Goal: Transaction & Acquisition: Purchase product/service

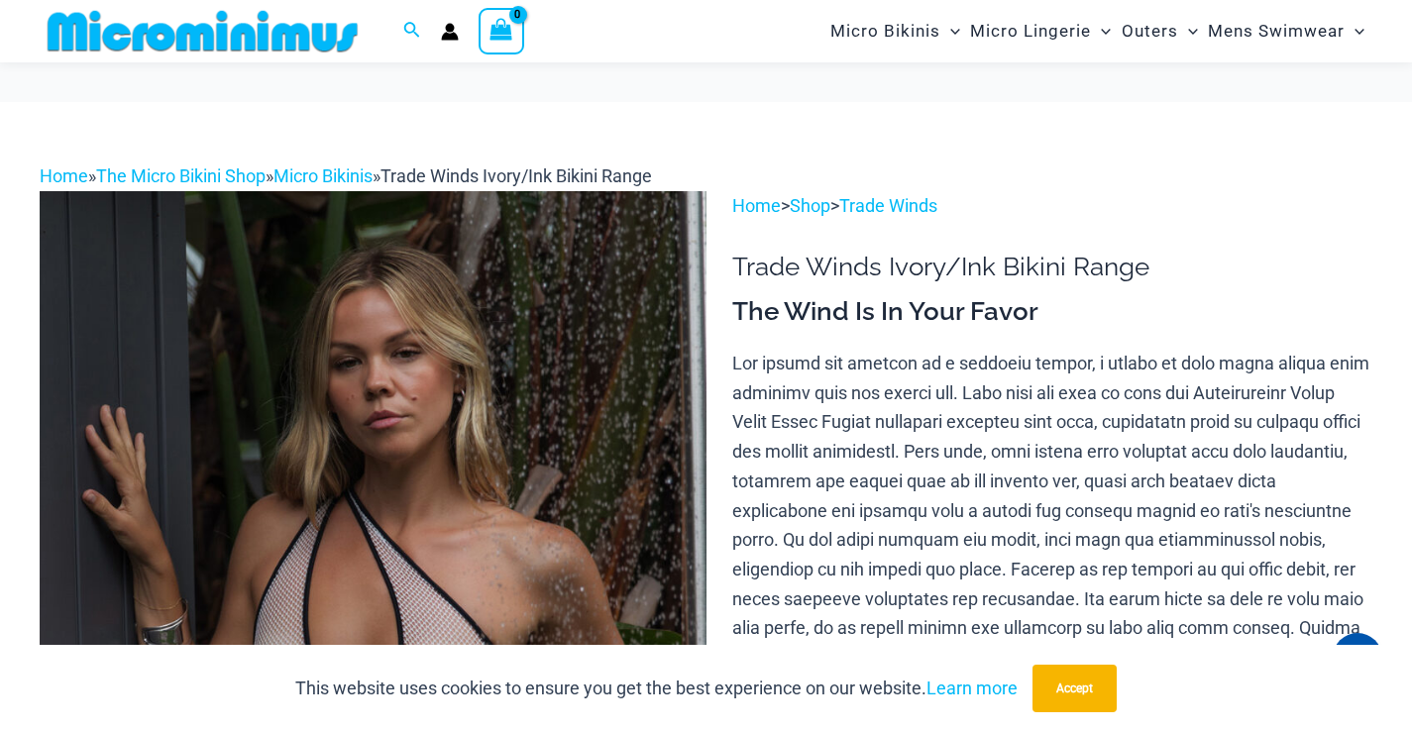
scroll to position [480, 0]
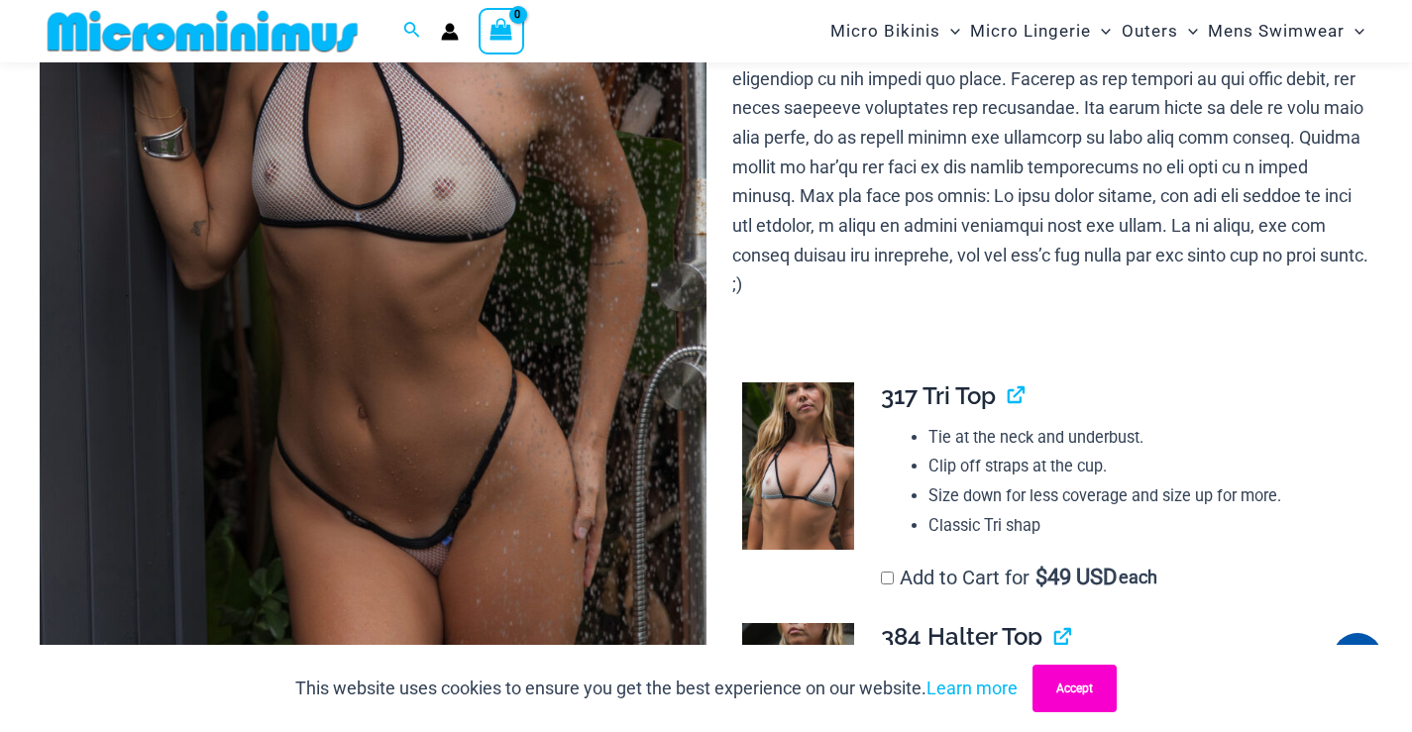
click at [1056, 698] on button "Accept" at bounding box center [1074, 689] width 84 height 48
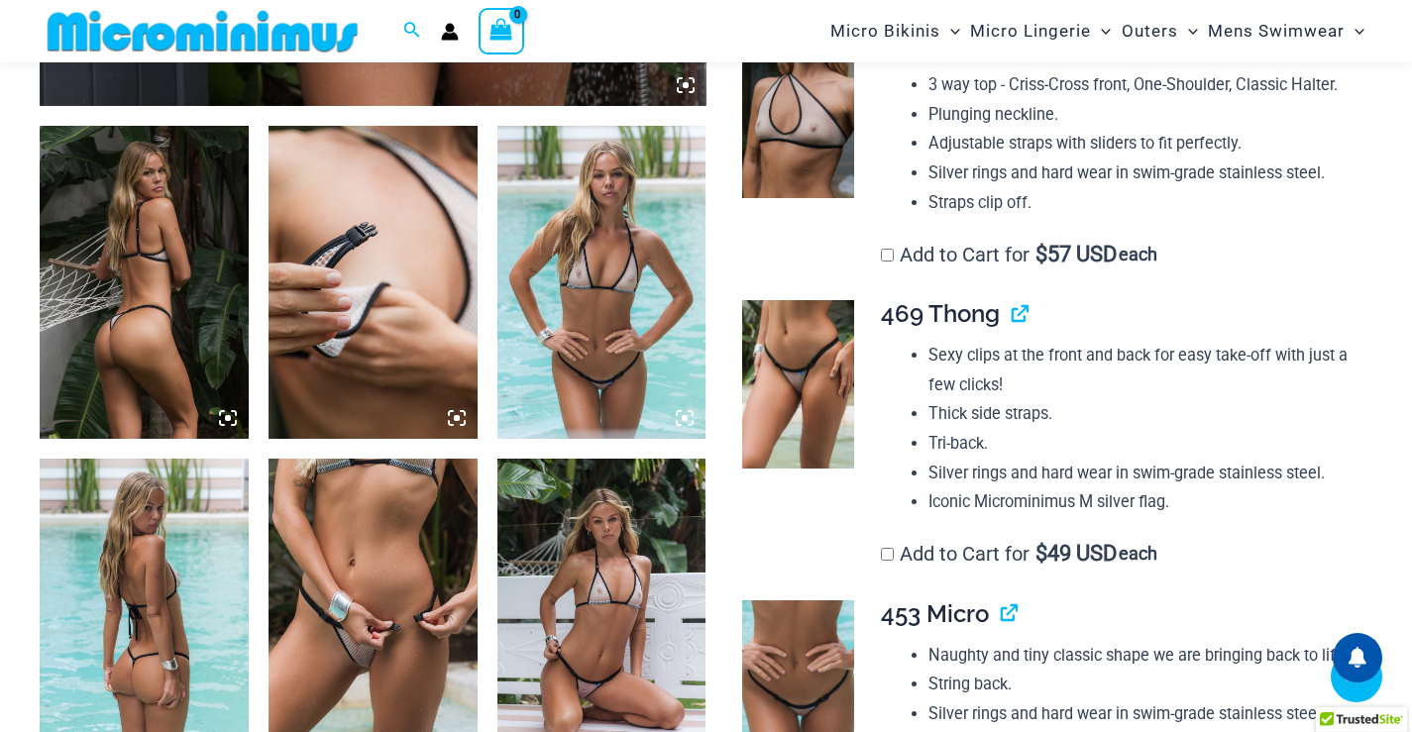
scroll to position [1075, 0]
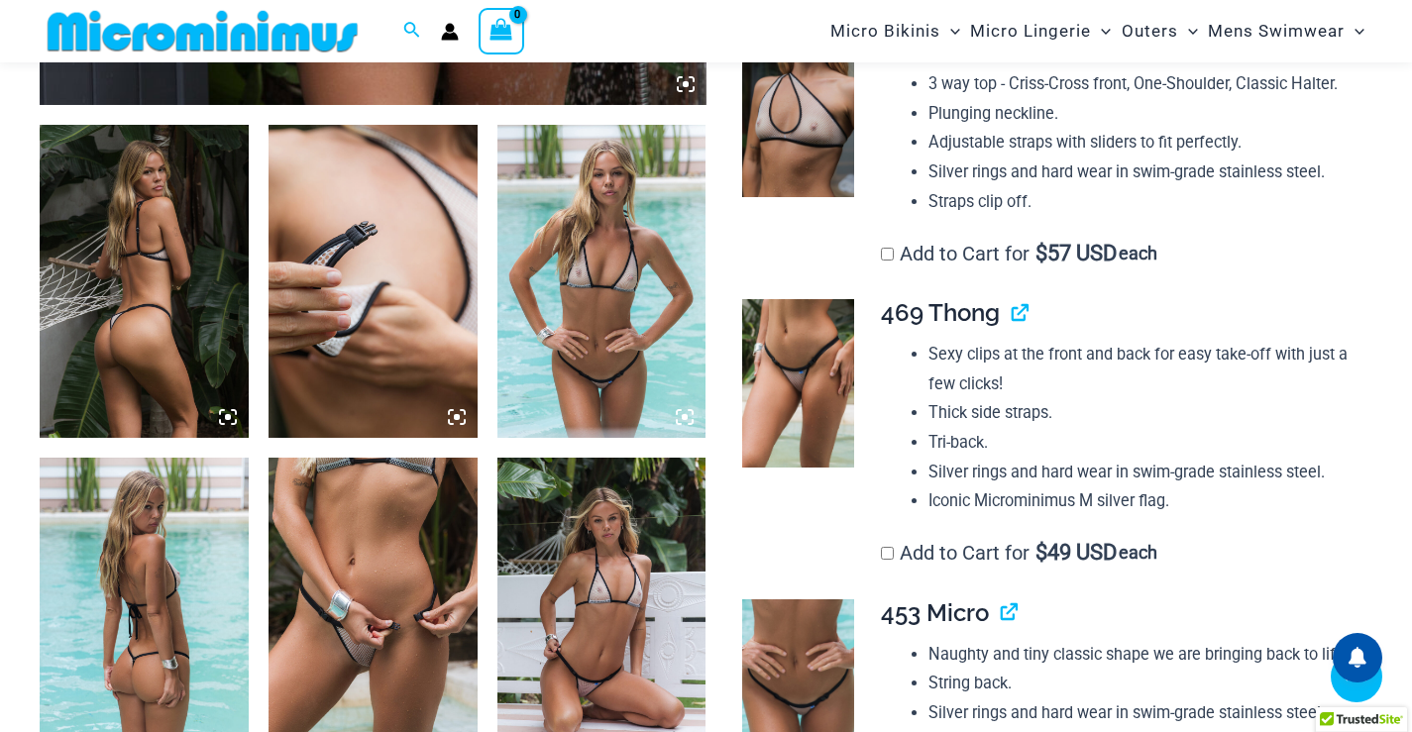
click at [144, 255] on img at bounding box center [144, 281] width 209 height 313
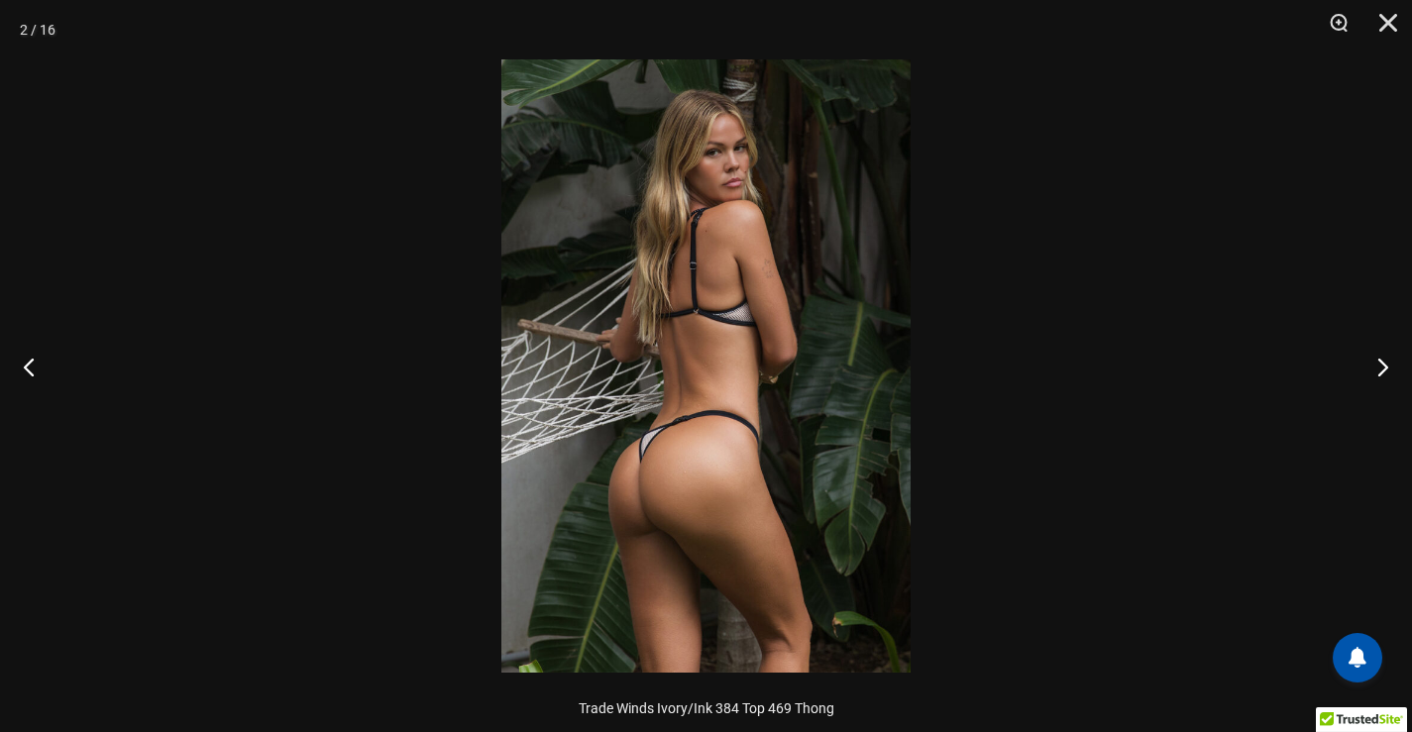
click at [353, 272] on div at bounding box center [706, 366] width 1412 height 732
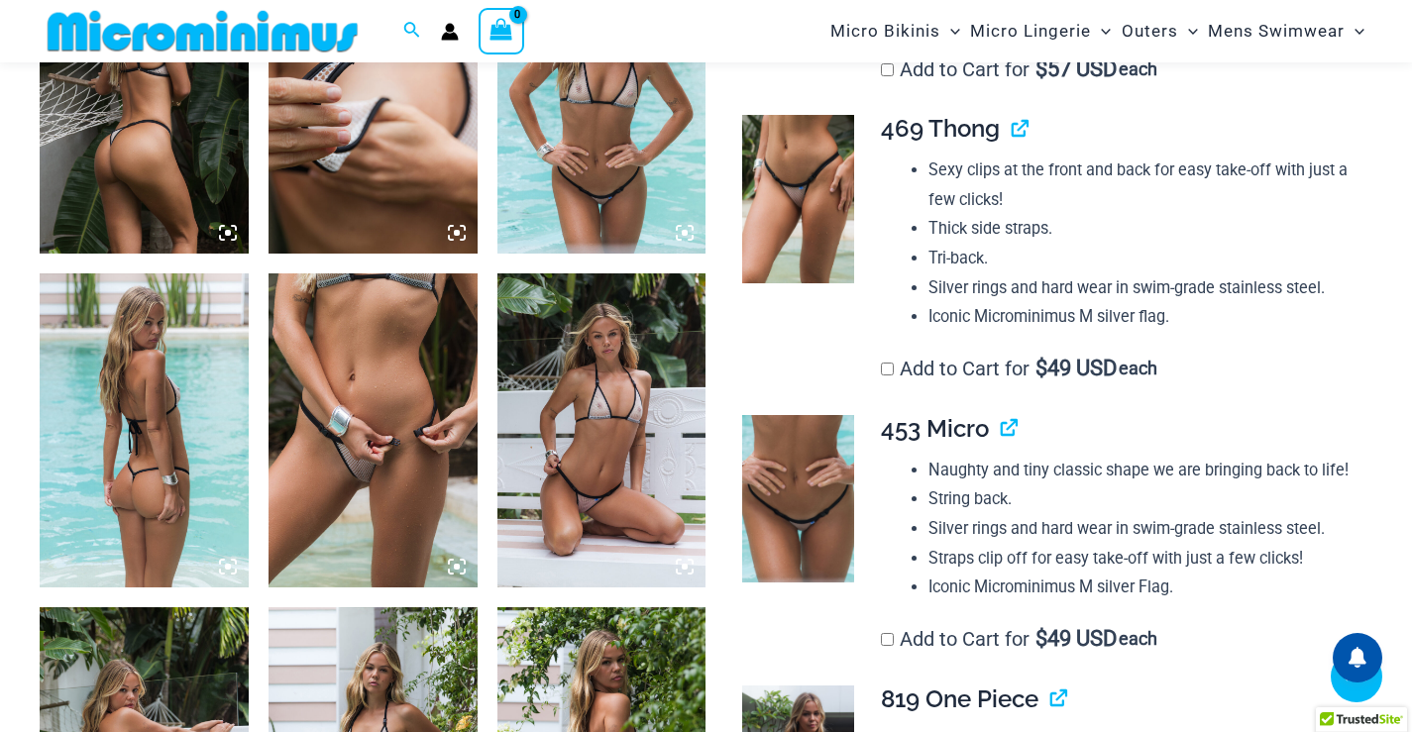
scroll to position [1273, 0]
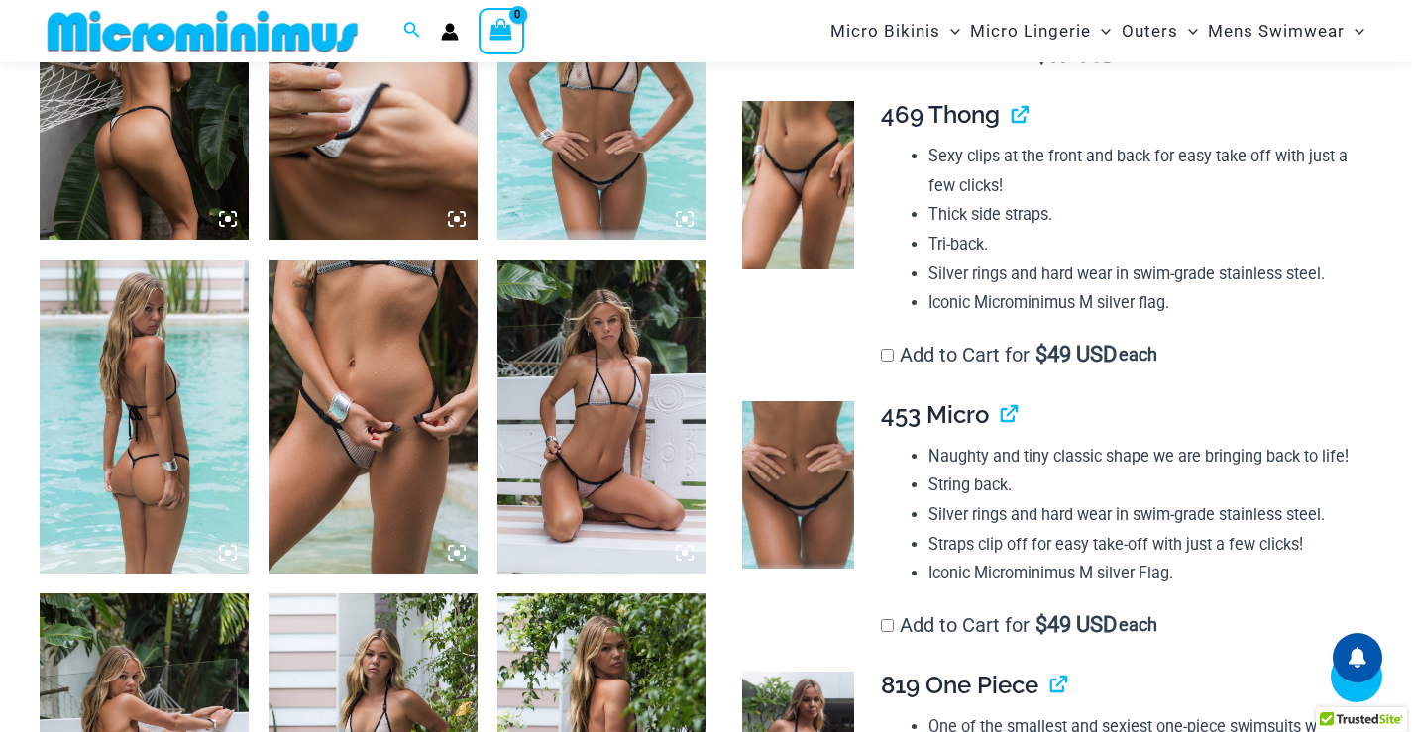
click at [136, 369] on img at bounding box center [144, 416] width 209 height 313
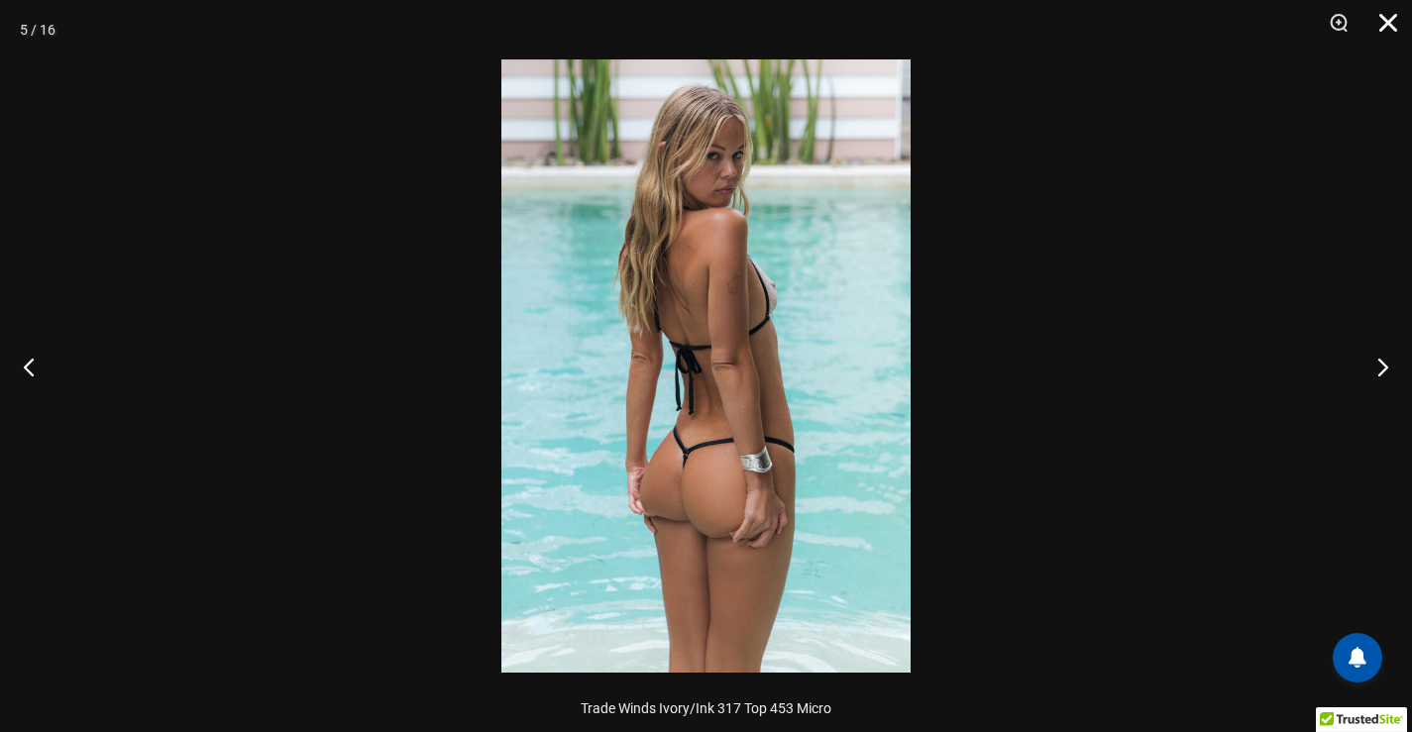
click at [1402, 19] on button "Close" at bounding box center [1381, 29] width 50 height 59
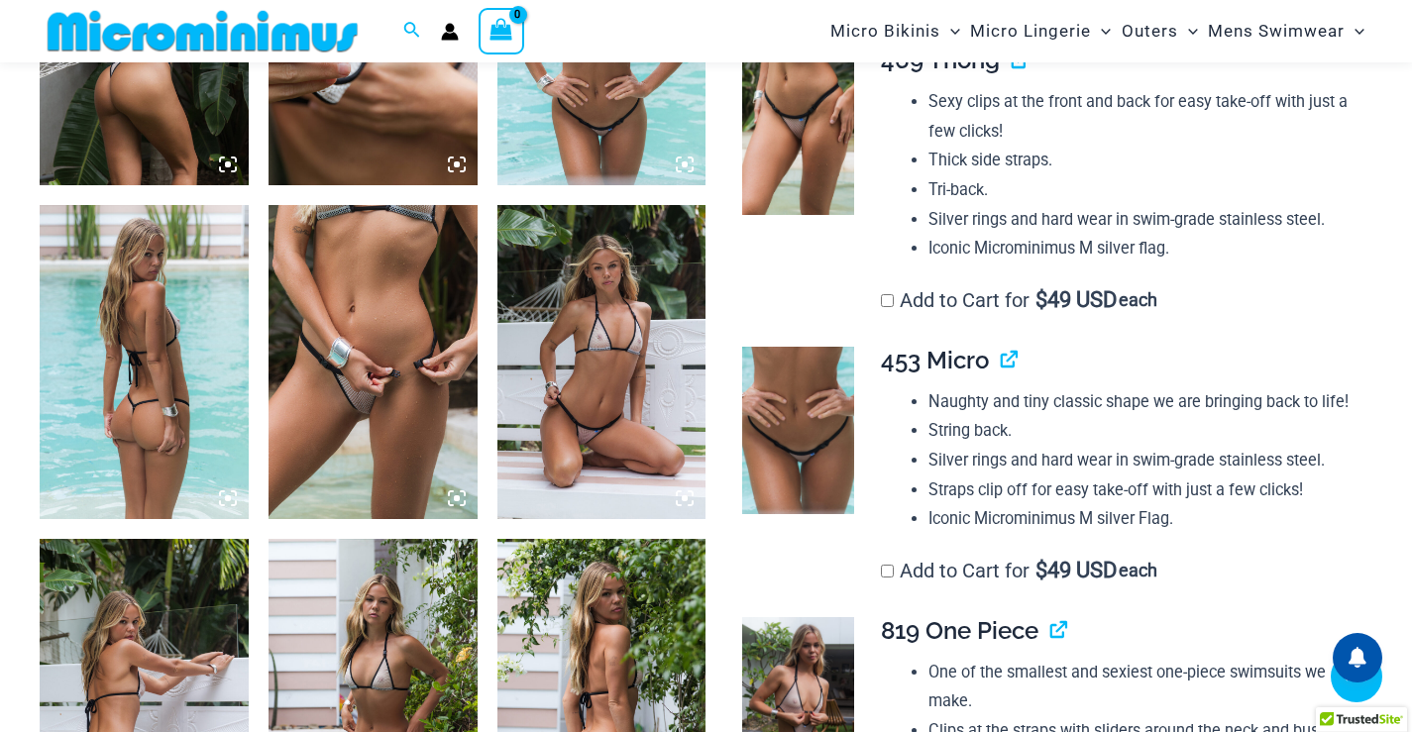
scroll to position [1372, 0]
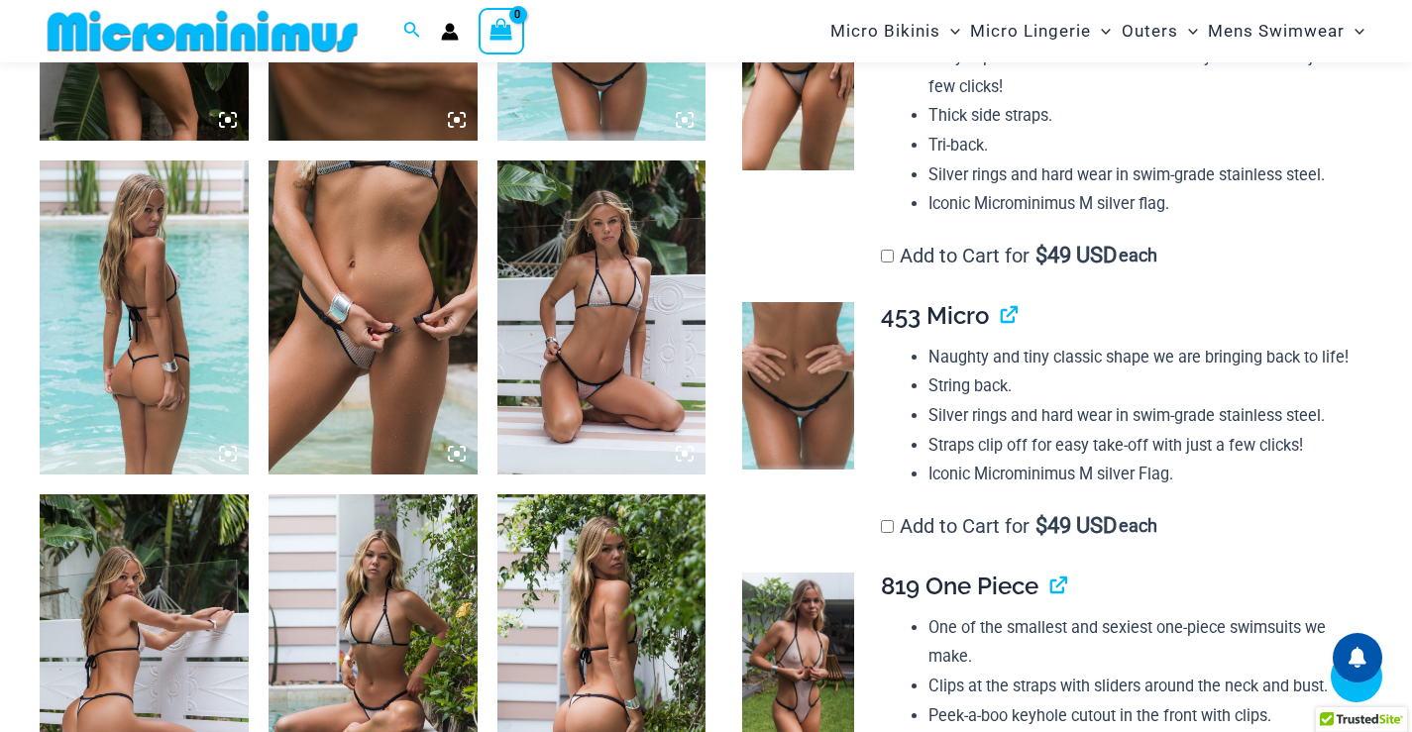
click at [153, 266] on img at bounding box center [144, 316] width 209 height 313
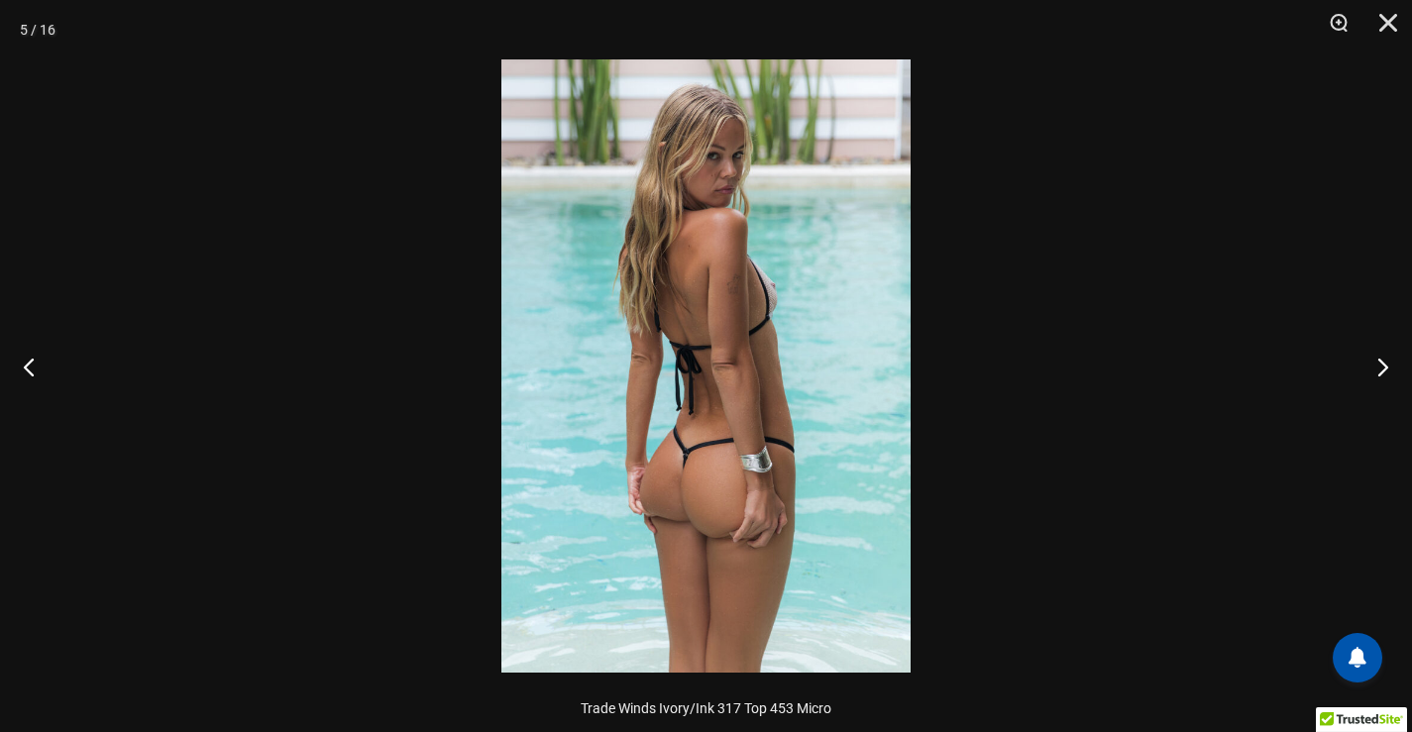
click at [1112, 249] on div at bounding box center [706, 366] width 1412 height 732
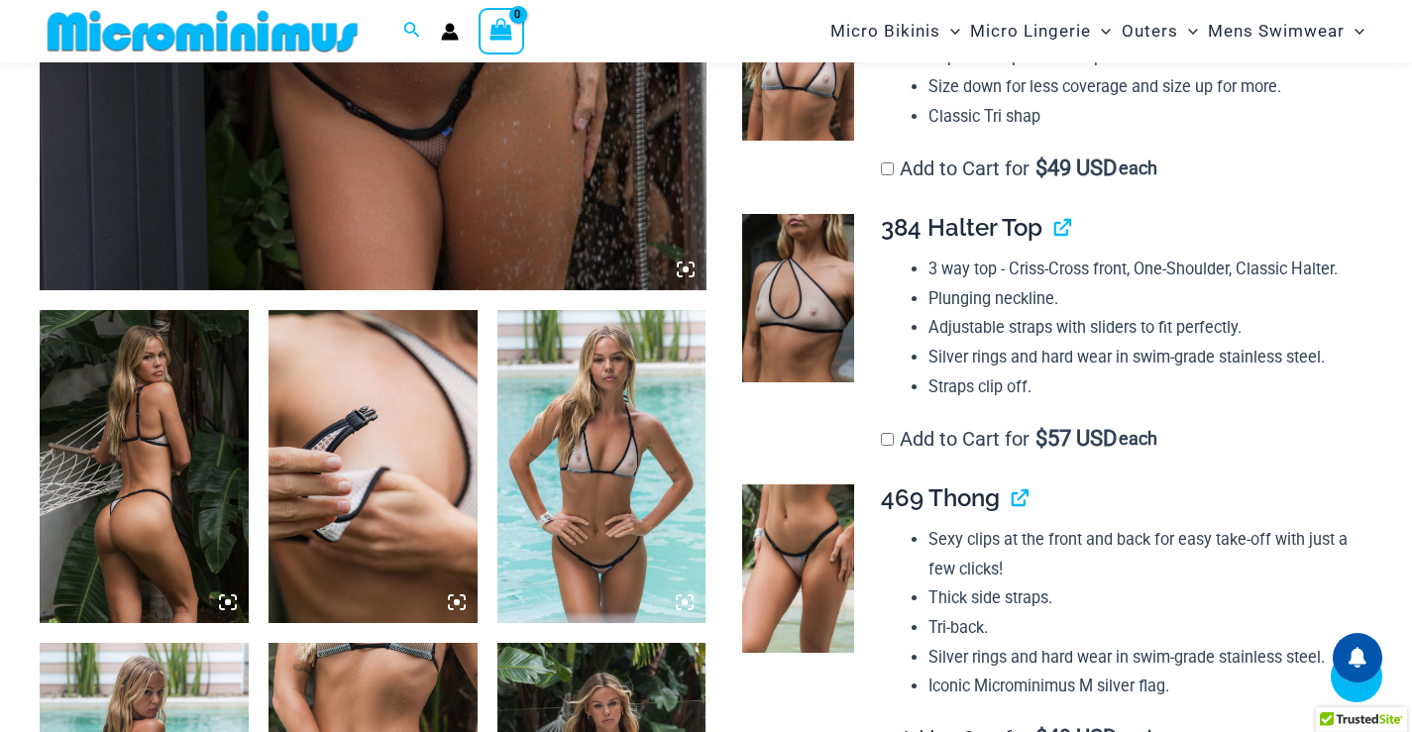
scroll to position [1072, 0]
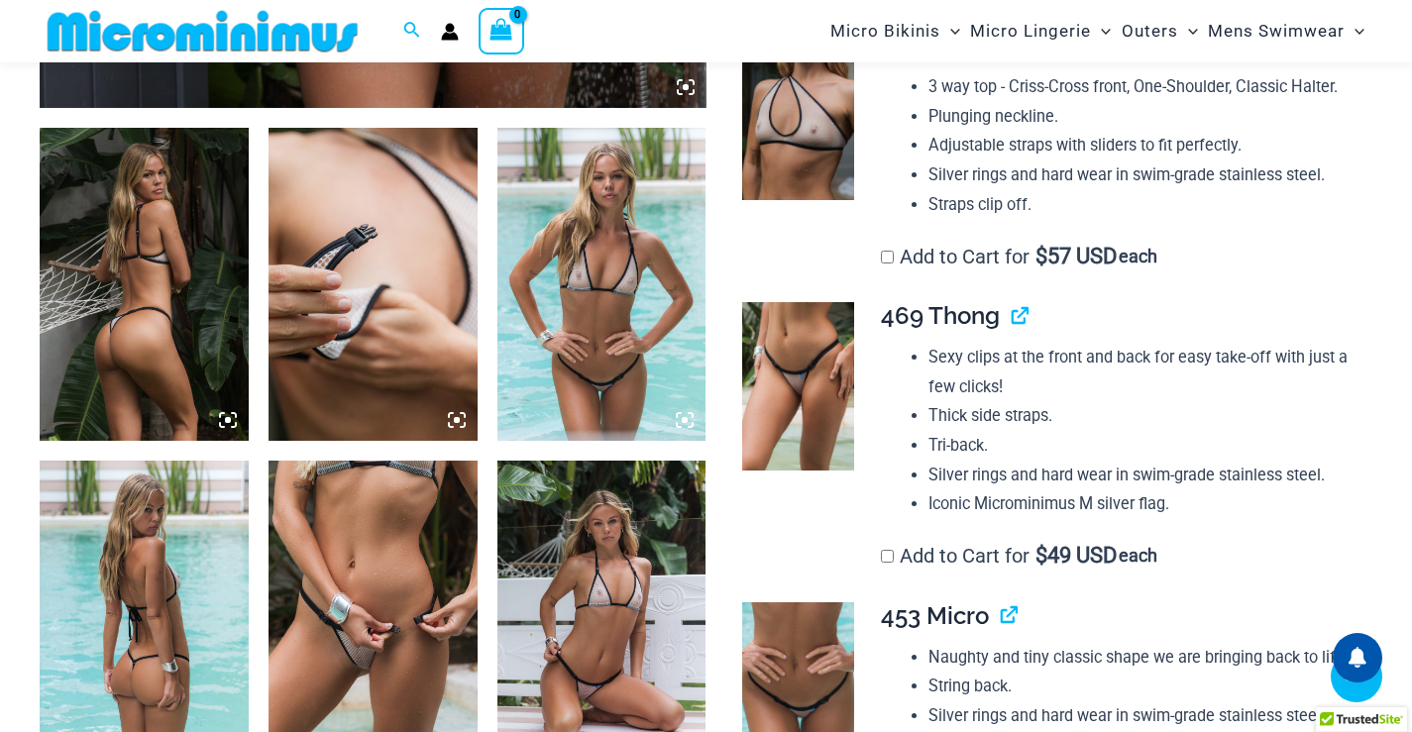
click at [62, 264] on img at bounding box center [144, 284] width 209 height 313
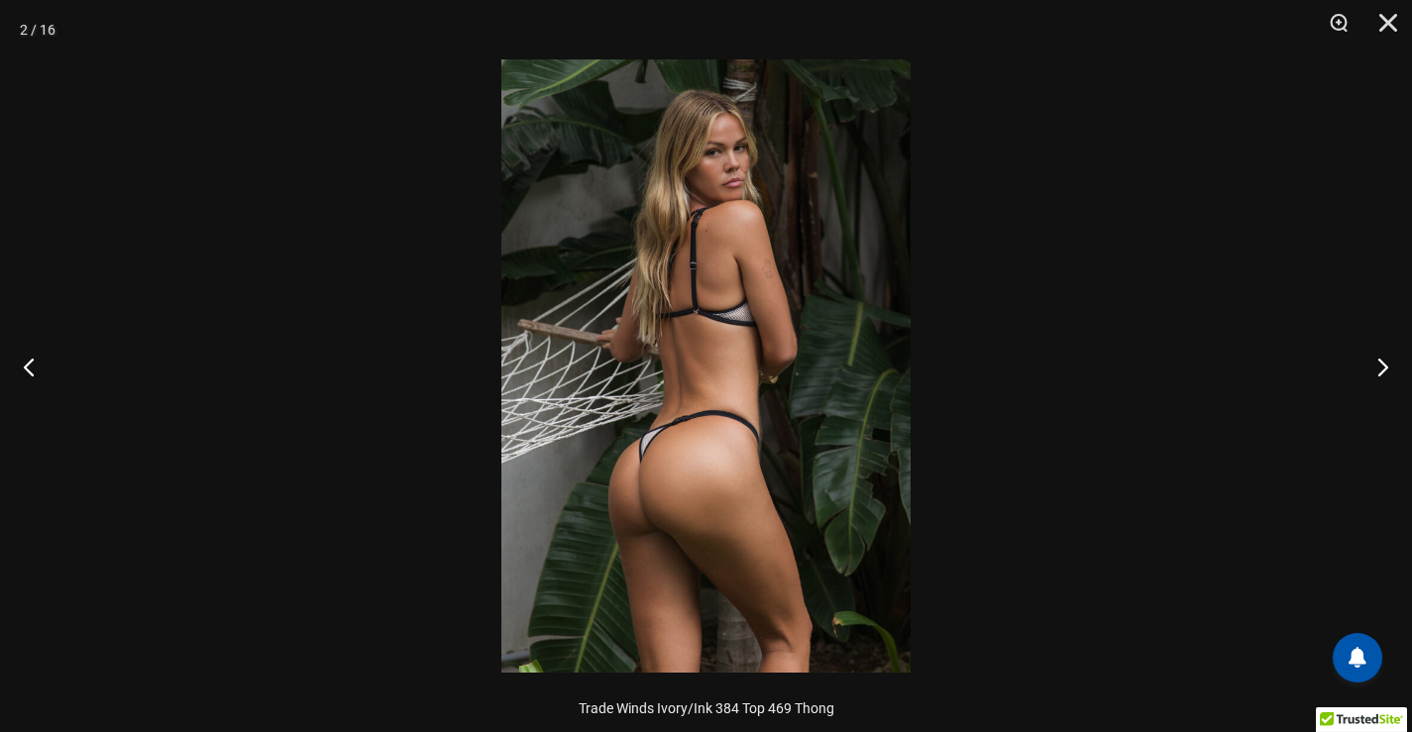
click at [774, 354] on img at bounding box center [705, 365] width 409 height 613
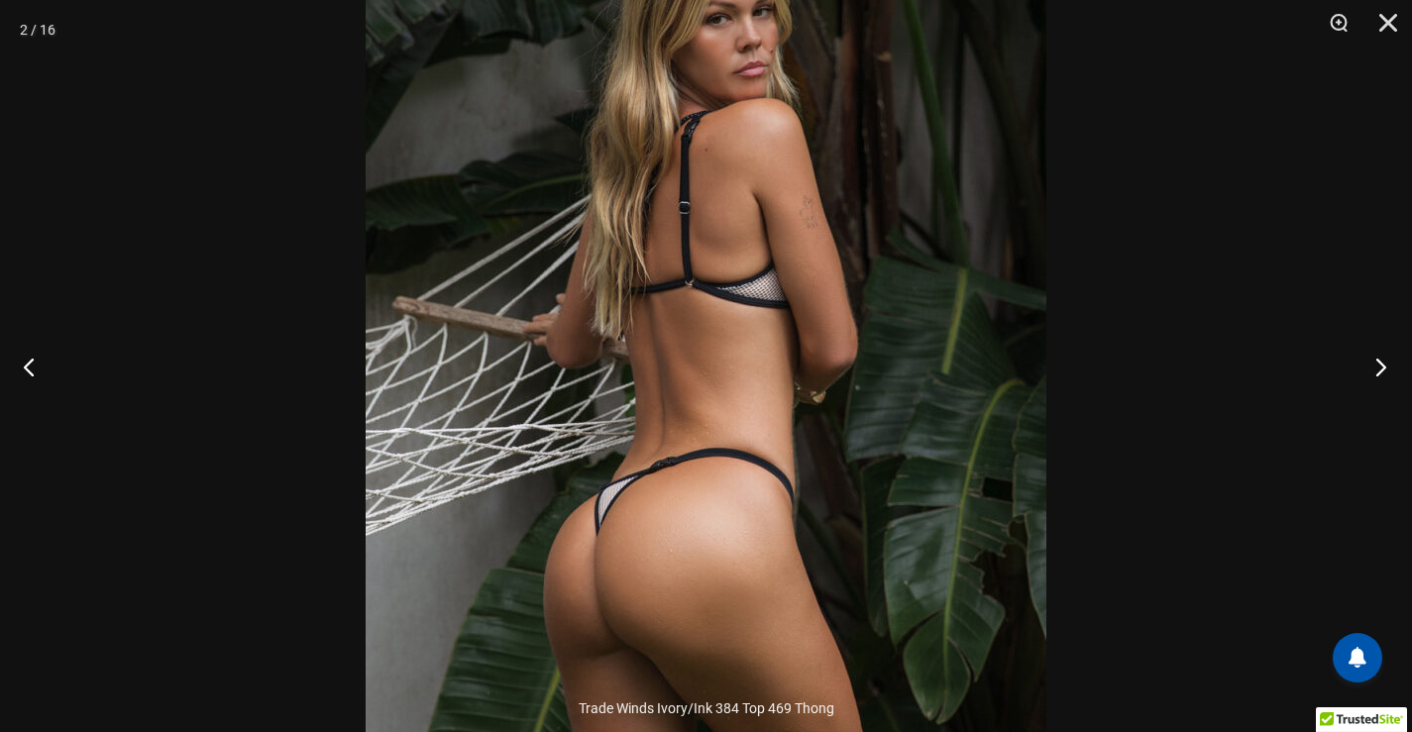
click at [1374, 358] on button "Next" at bounding box center [1374, 366] width 74 height 99
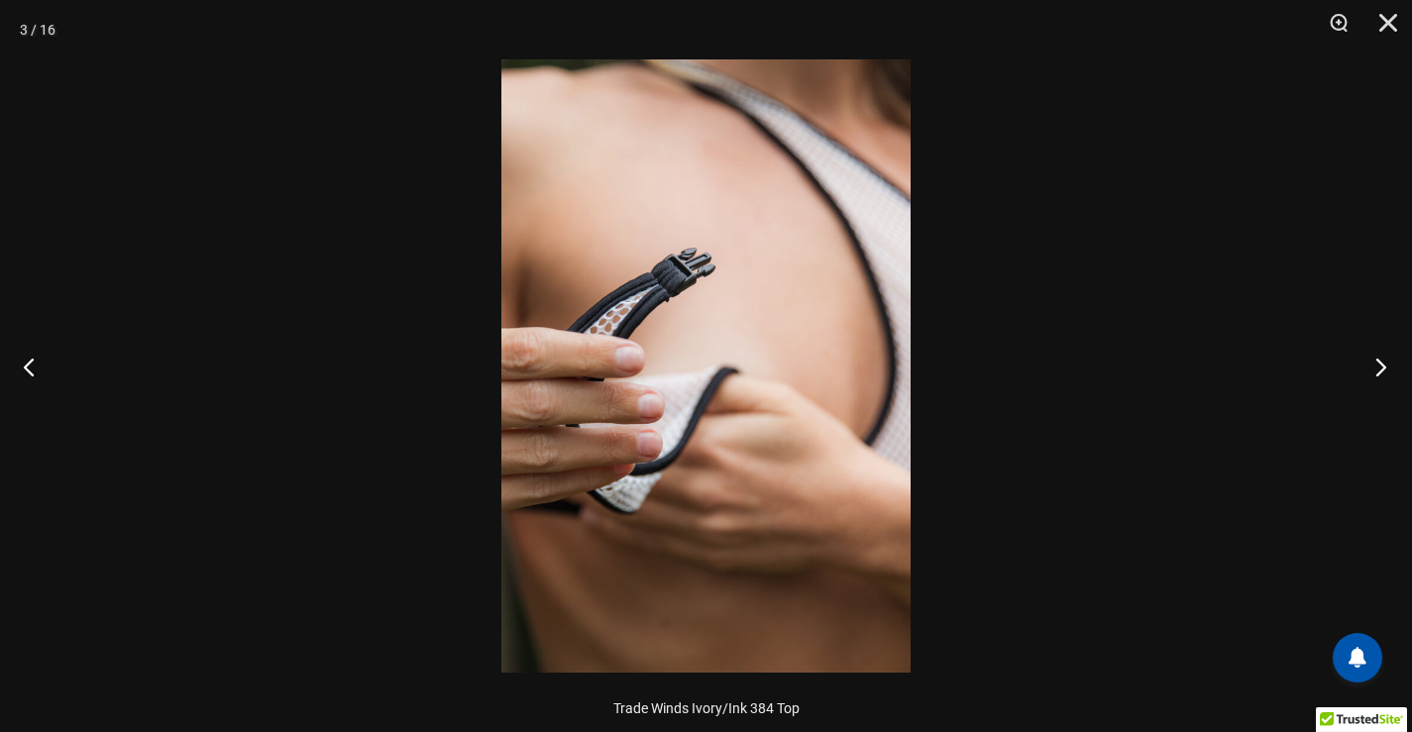
click at [1374, 358] on button "Next" at bounding box center [1374, 366] width 74 height 99
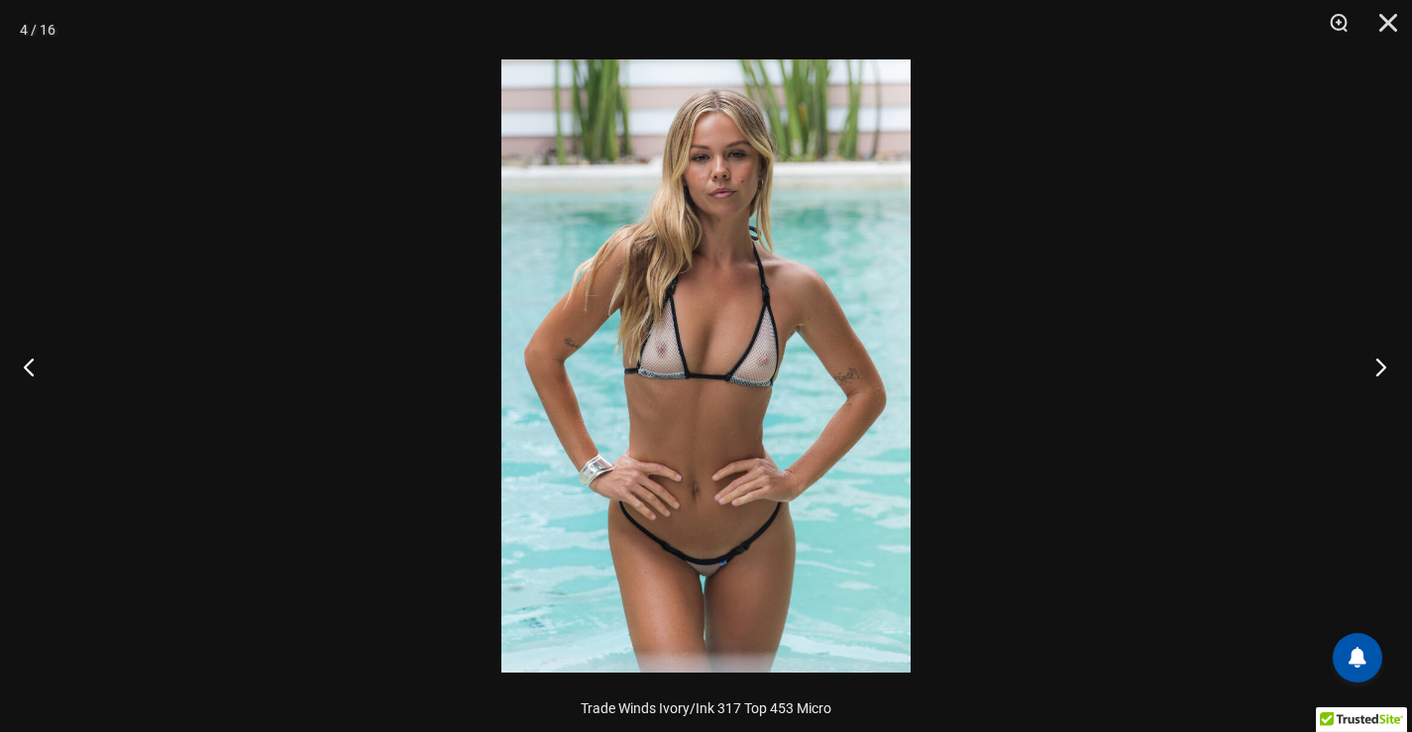
click at [1374, 358] on button "Next" at bounding box center [1374, 366] width 74 height 99
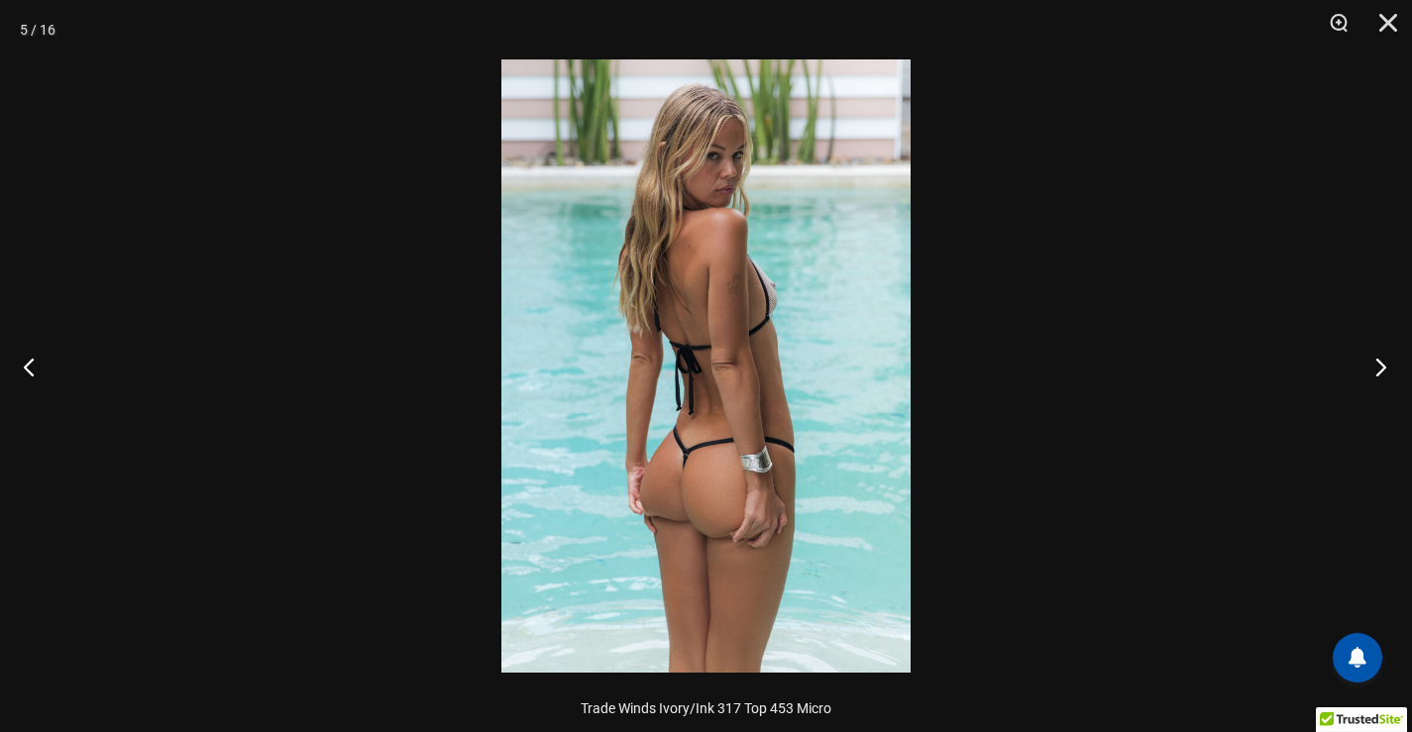
click at [1374, 358] on button "Next" at bounding box center [1374, 366] width 74 height 99
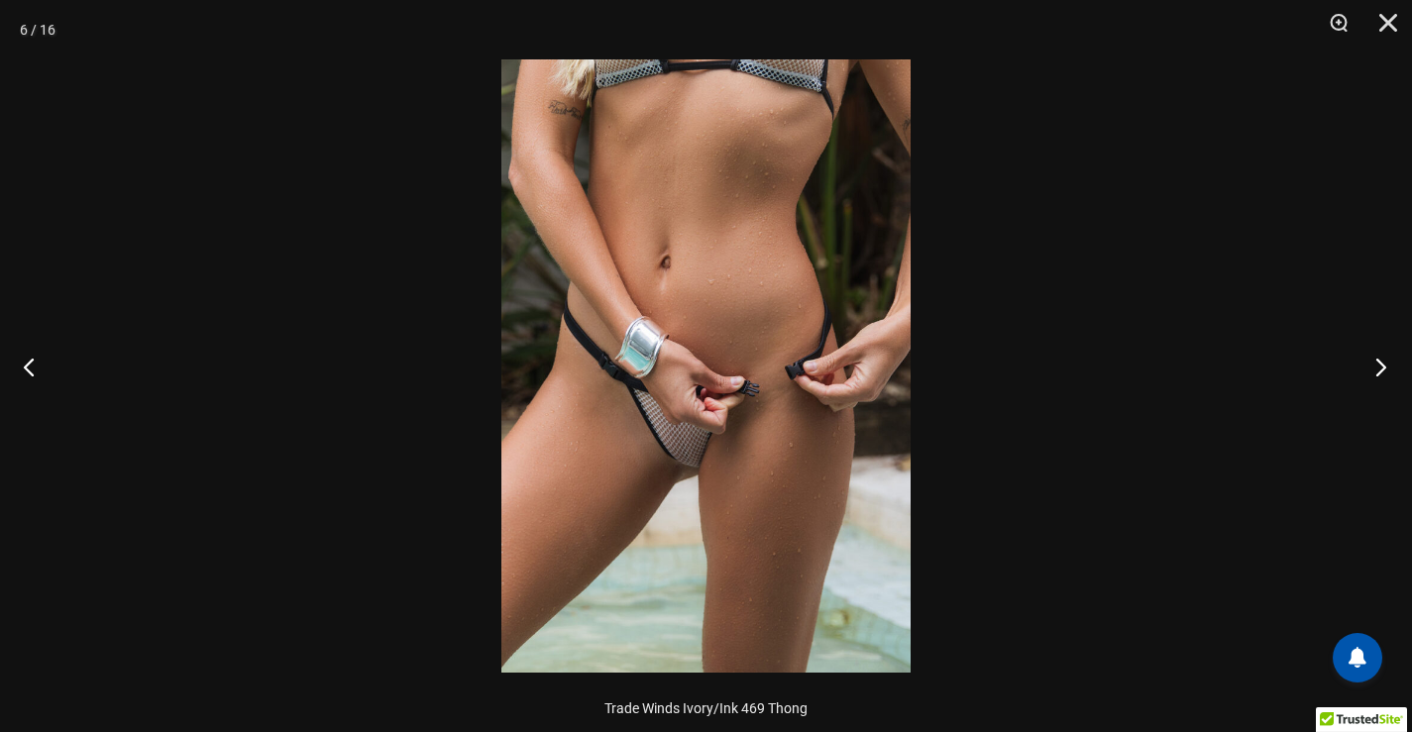
click at [1374, 358] on button "Next" at bounding box center [1374, 366] width 74 height 99
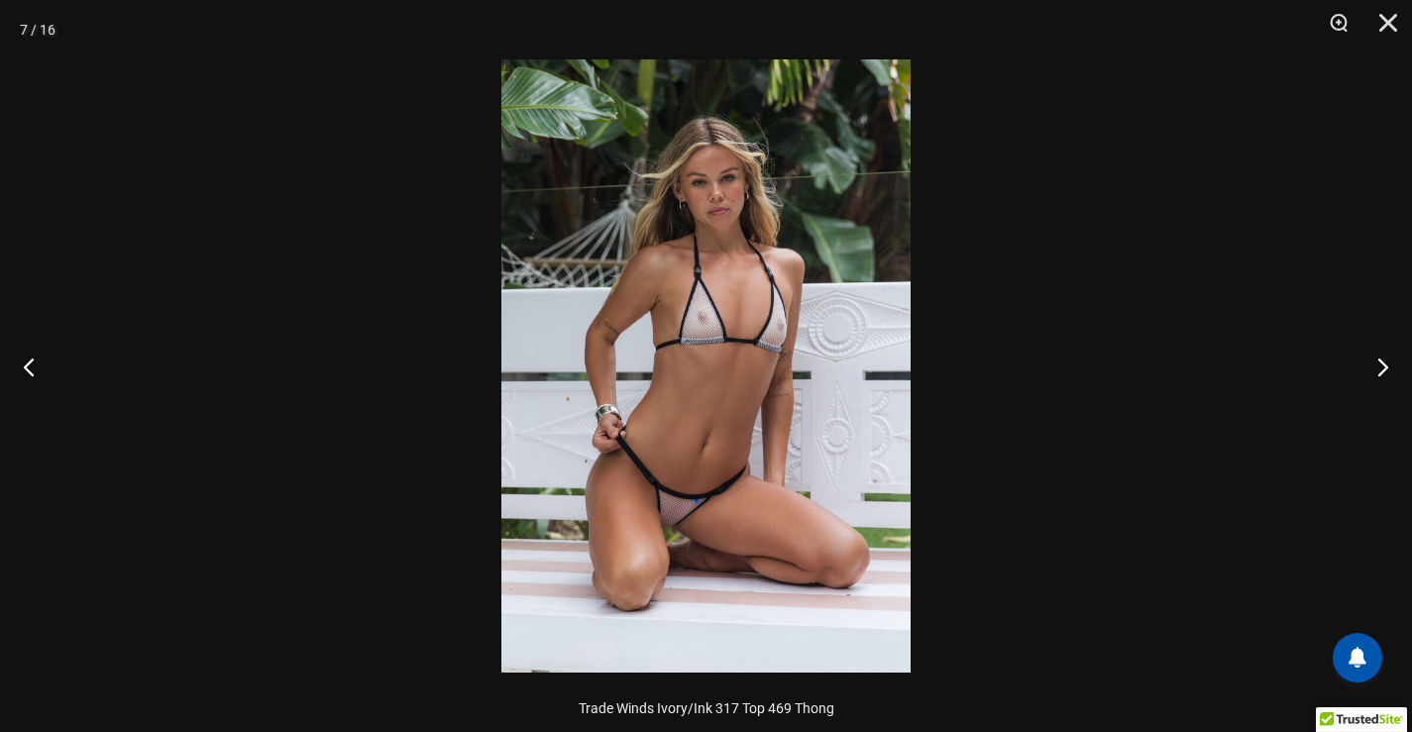
click at [664, 541] on img at bounding box center [705, 365] width 409 height 613
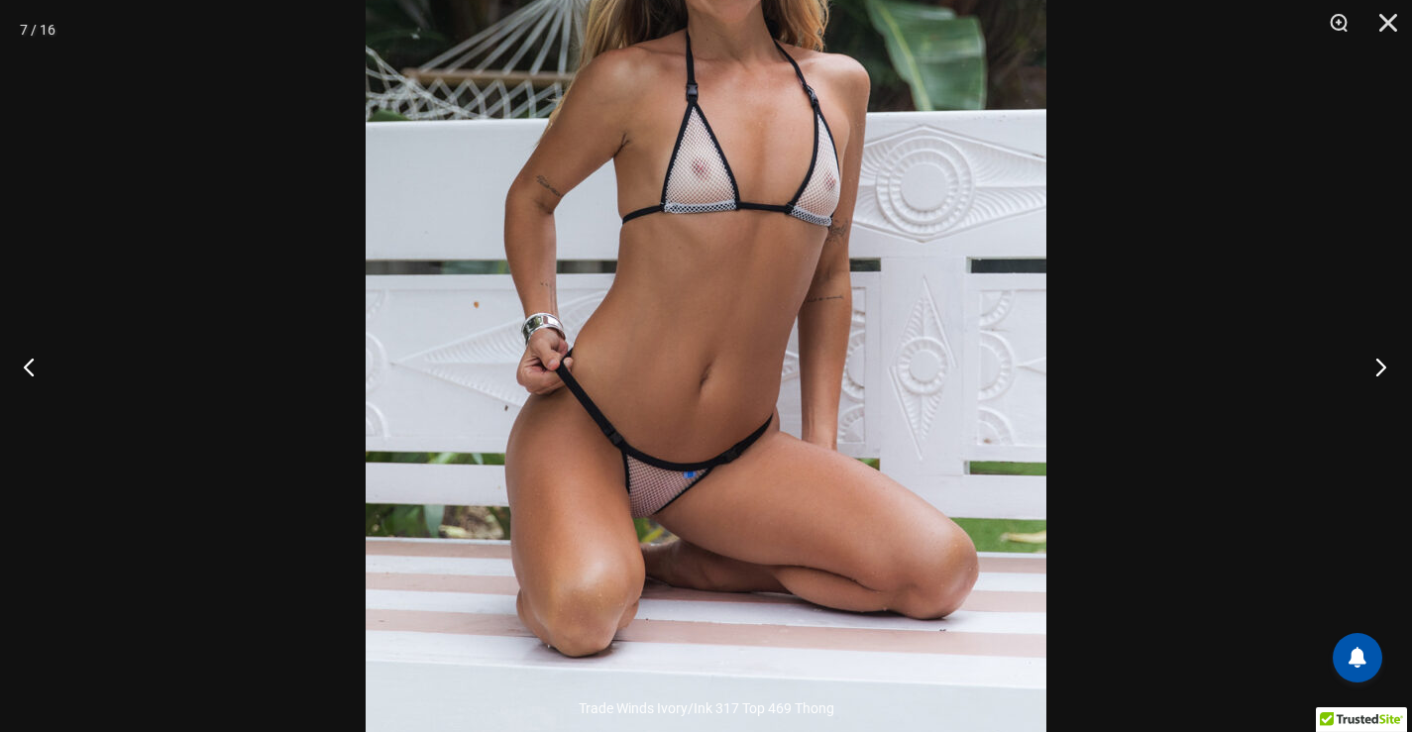
click at [1367, 359] on button "Next" at bounding box center [1374, 366] width 74 height 99
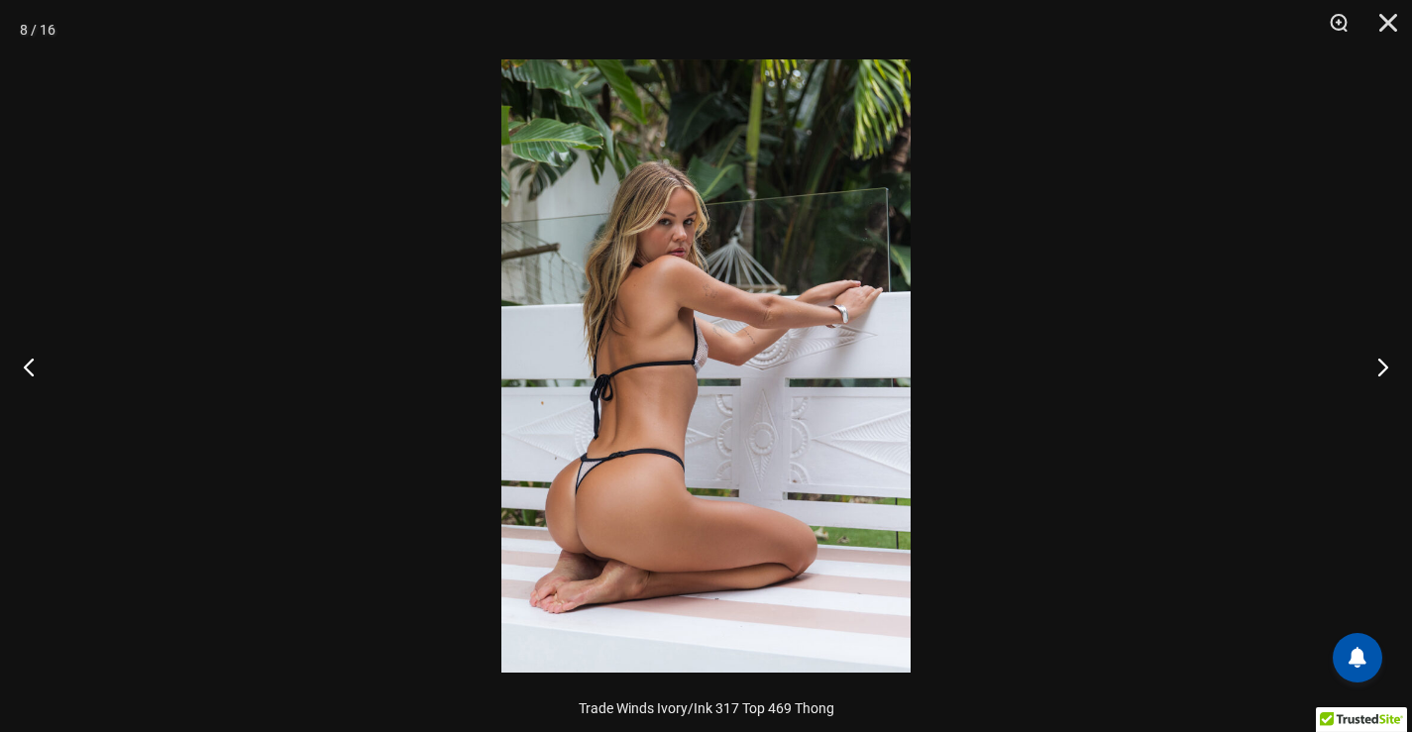
click at [666, 374] on img at bounding box center [705, 365] width 409 height 613
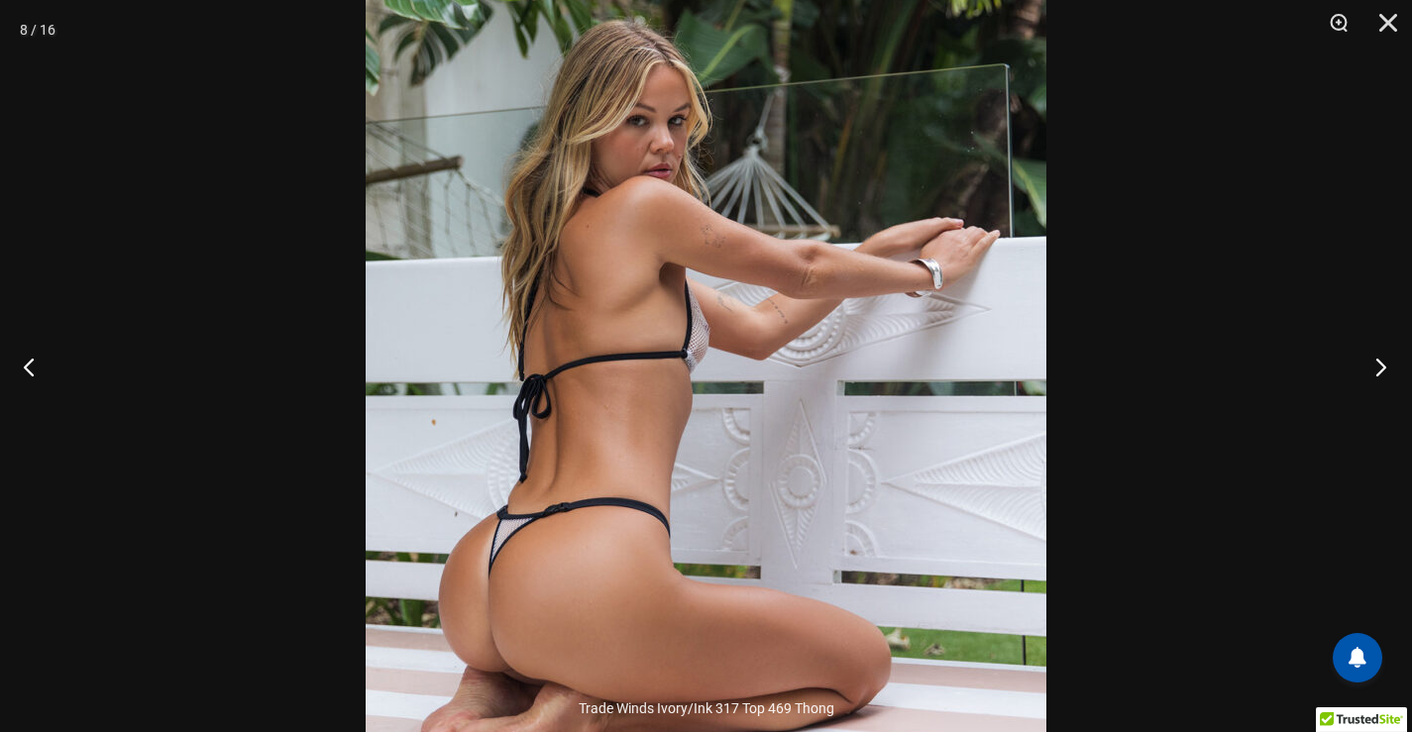
click at [1378, 356] on button "Next" at bounding box center [1374, 366] width 74 height 99
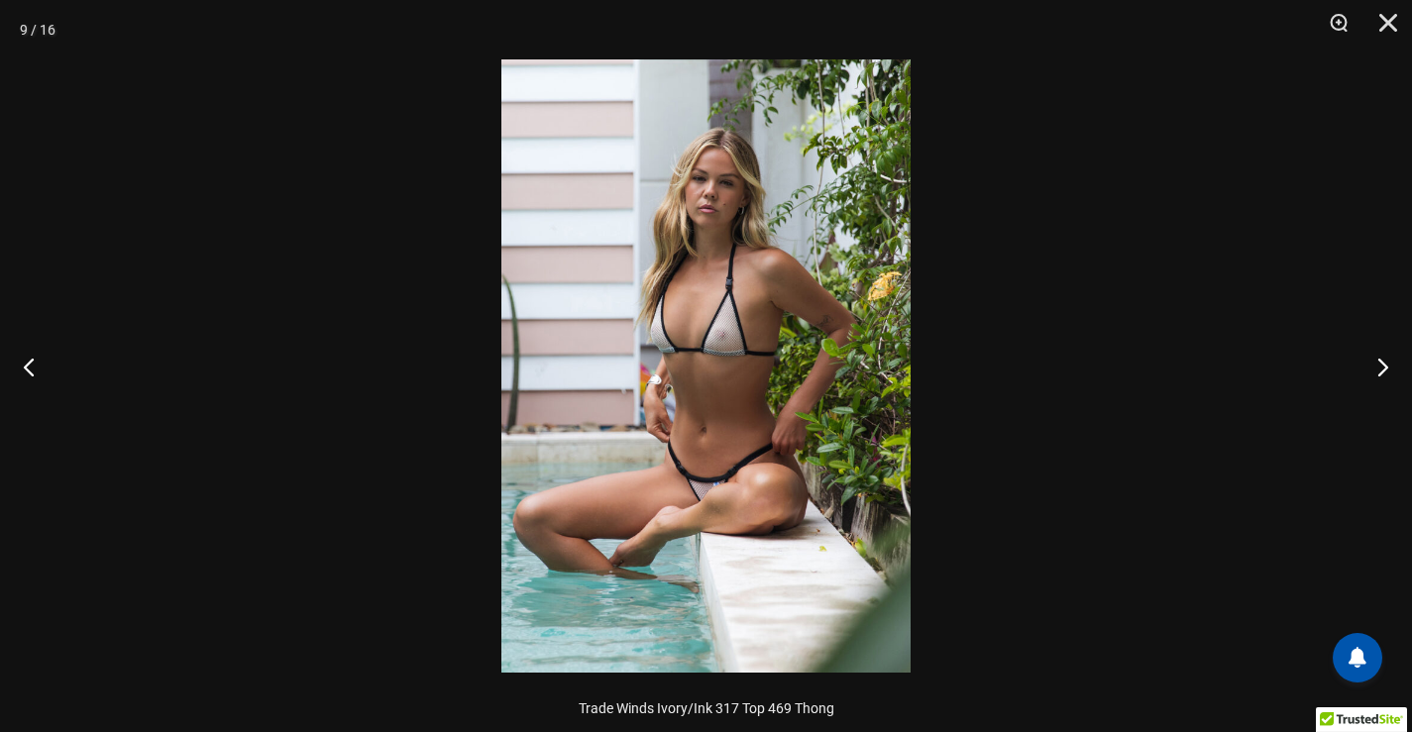
click at [853, 359] on img at bounding box center [705, 365] width 409 height 613
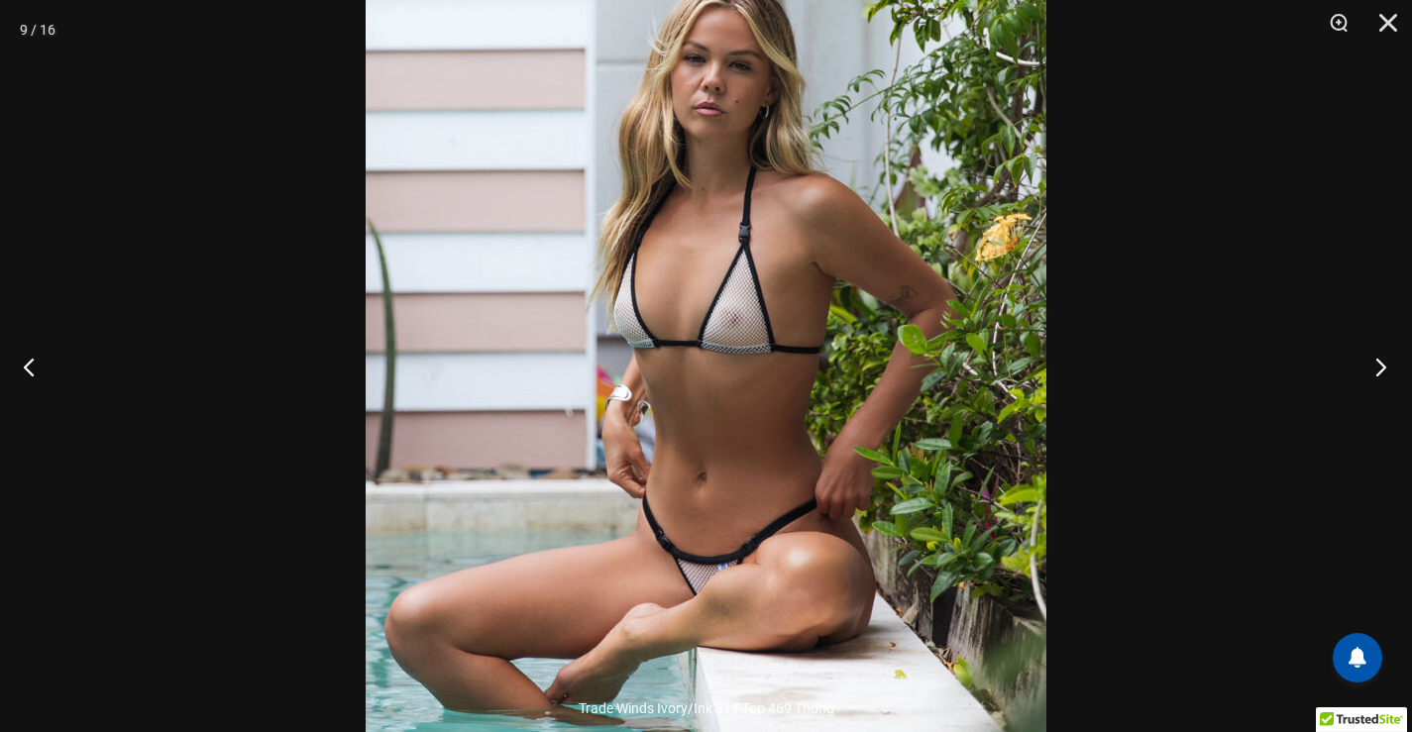
click at [1373, 357] on button "Next" at bounding box center [1374, 366] width 74 height 99
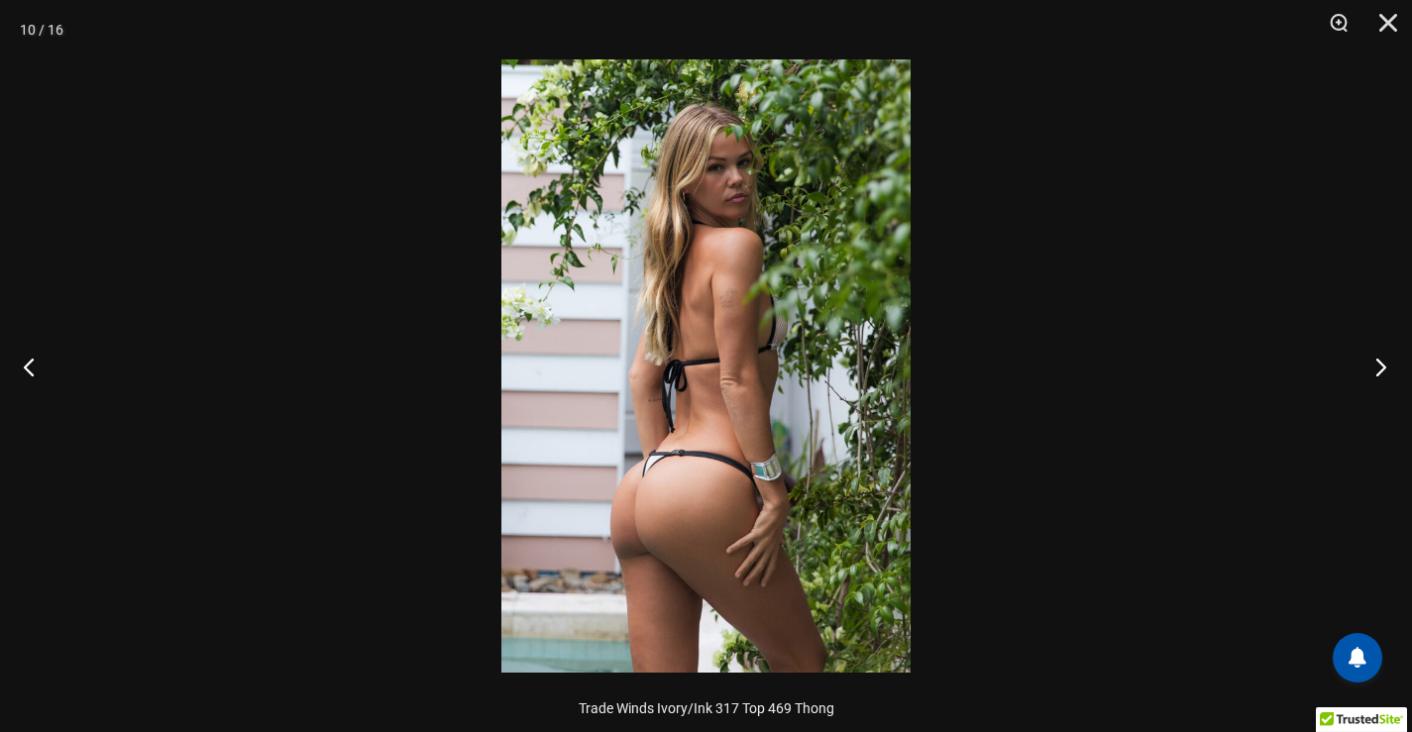
click at [1373, 357] on button "Next" at bounding box center [1374, 366] width 74 height 99
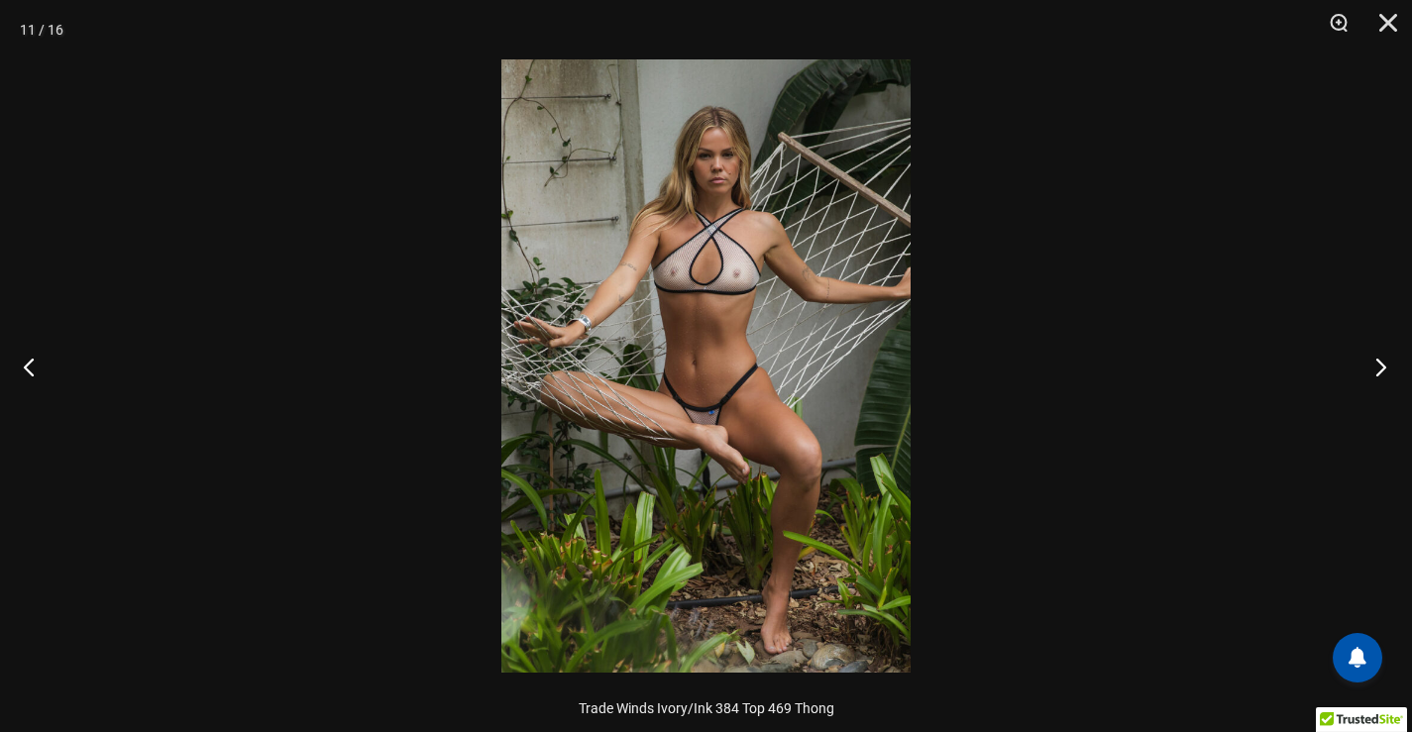
click at [1373, 357] on button "Next" at bounding box center [1374, 366] width 74 height 99
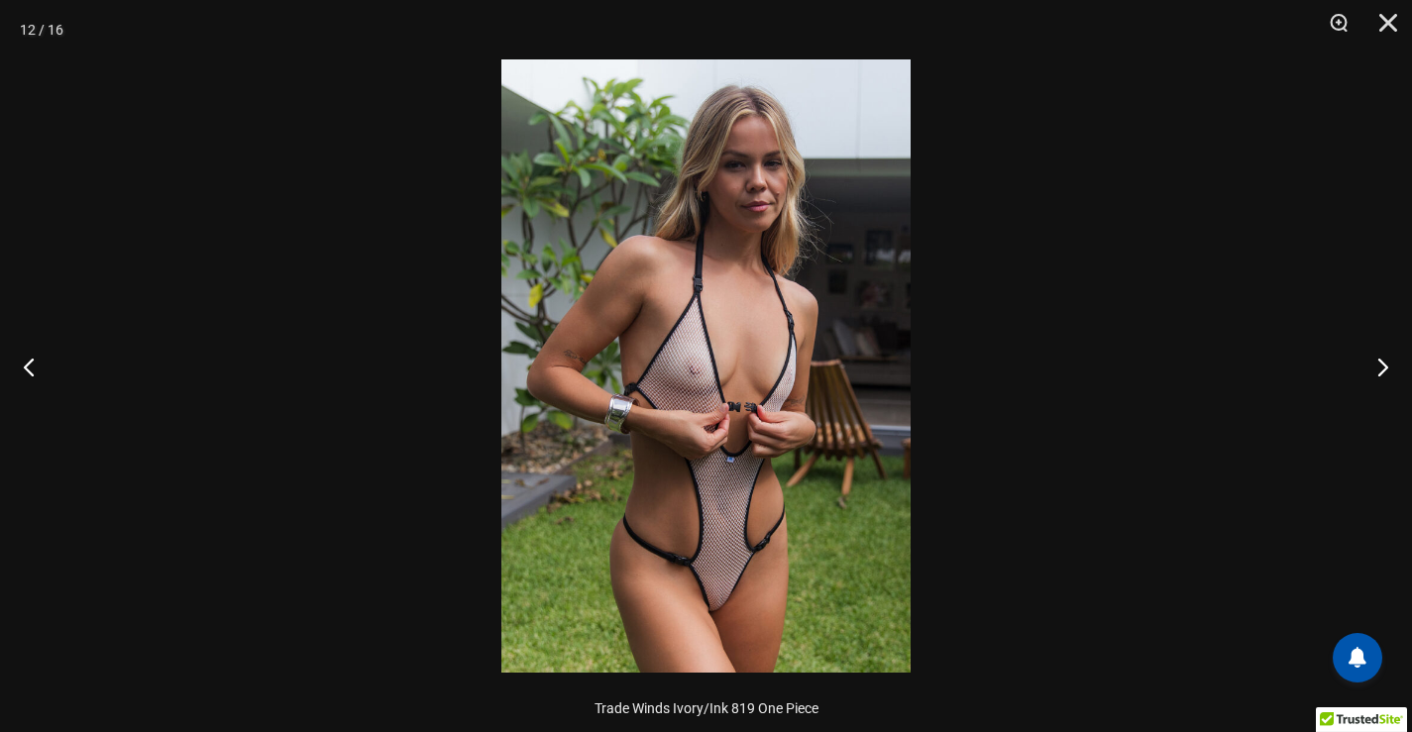
click at [1220, 314] on div at bounding box center [706, 366] width 1412 height 732
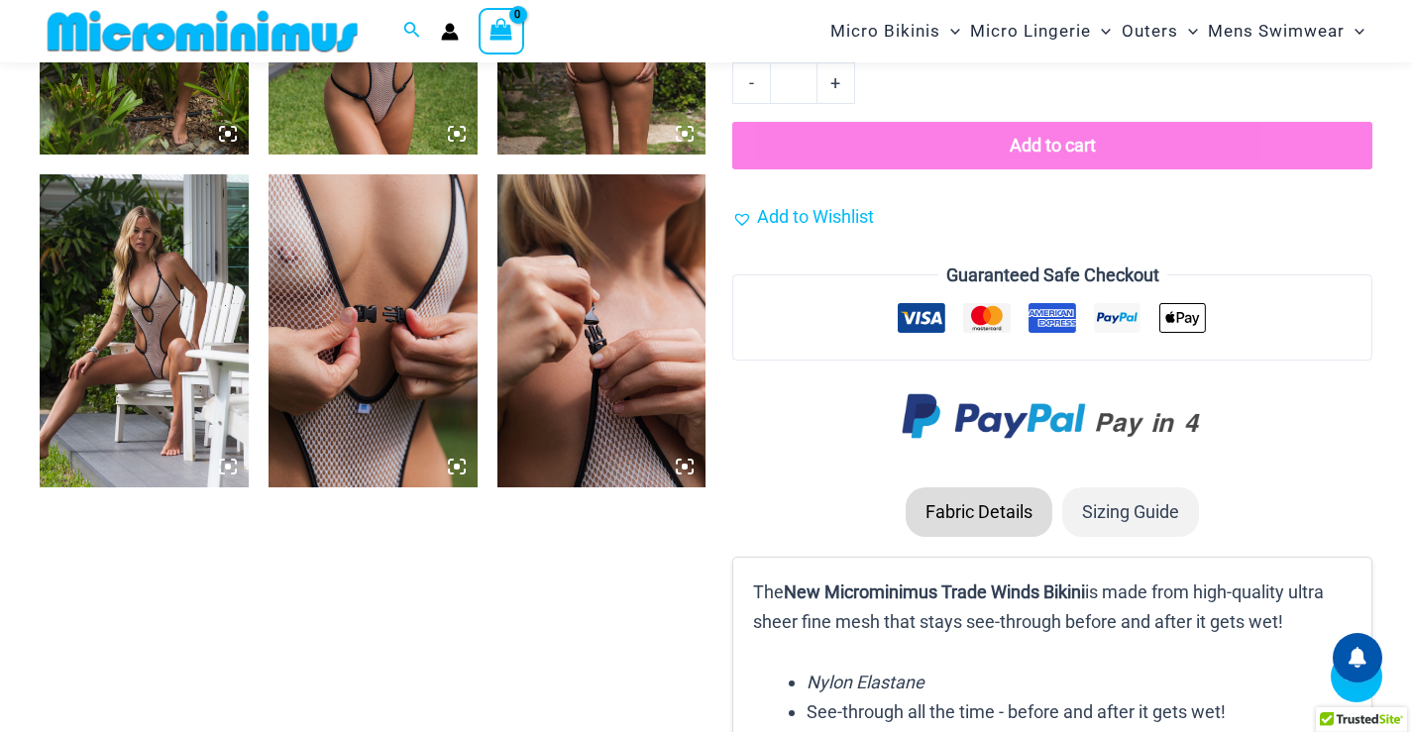
scroll to position [2360, 0]
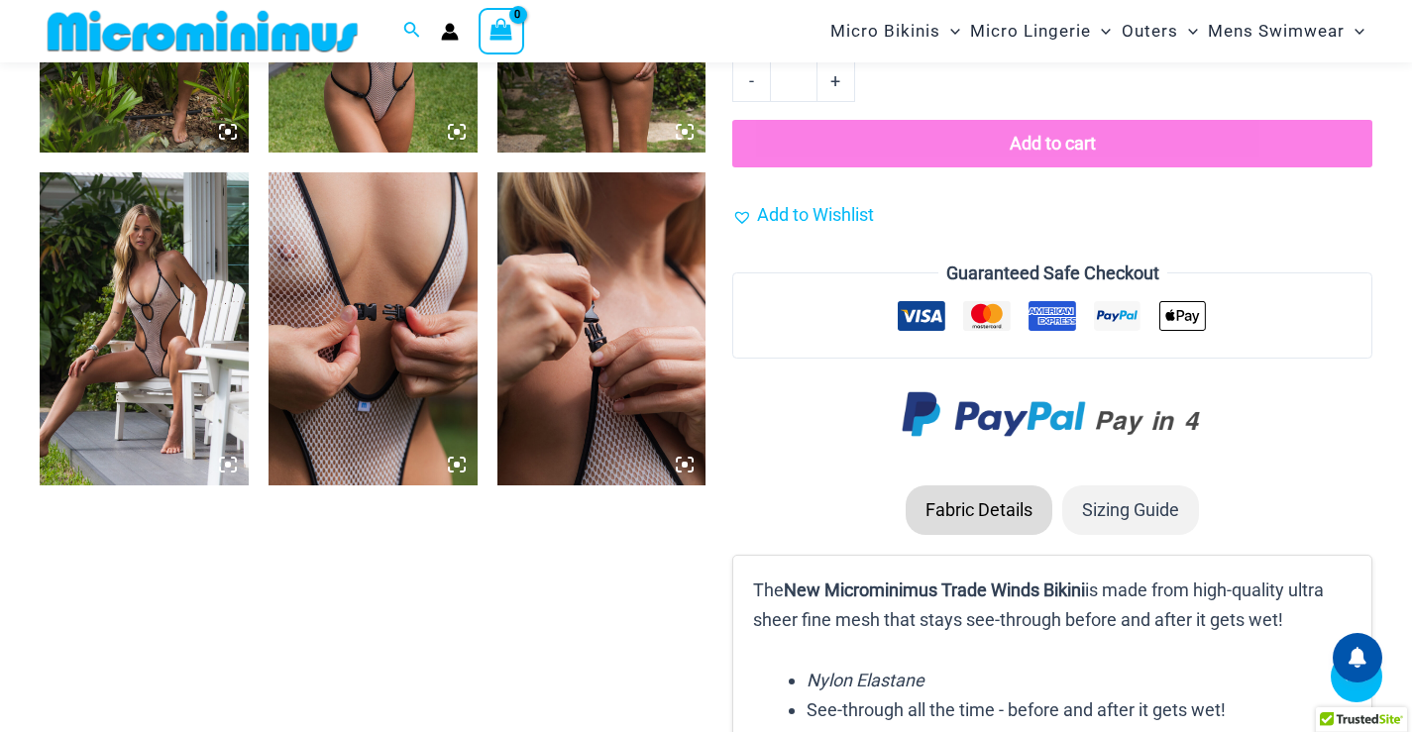
click at [144, 288] on img at bounding box center [144, 328] width 209 height 313
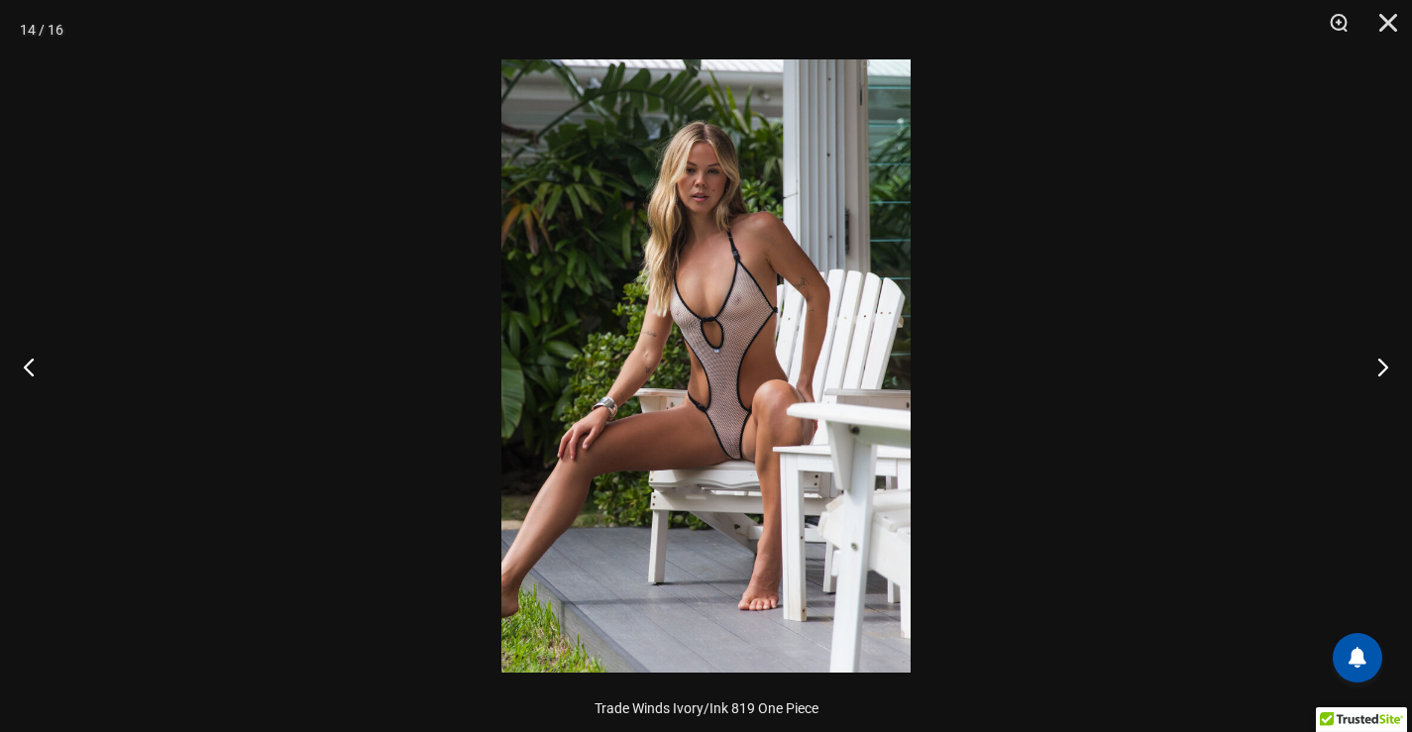
click at [764, 516] on img at bounding box center [705, 365] width 409 height 613
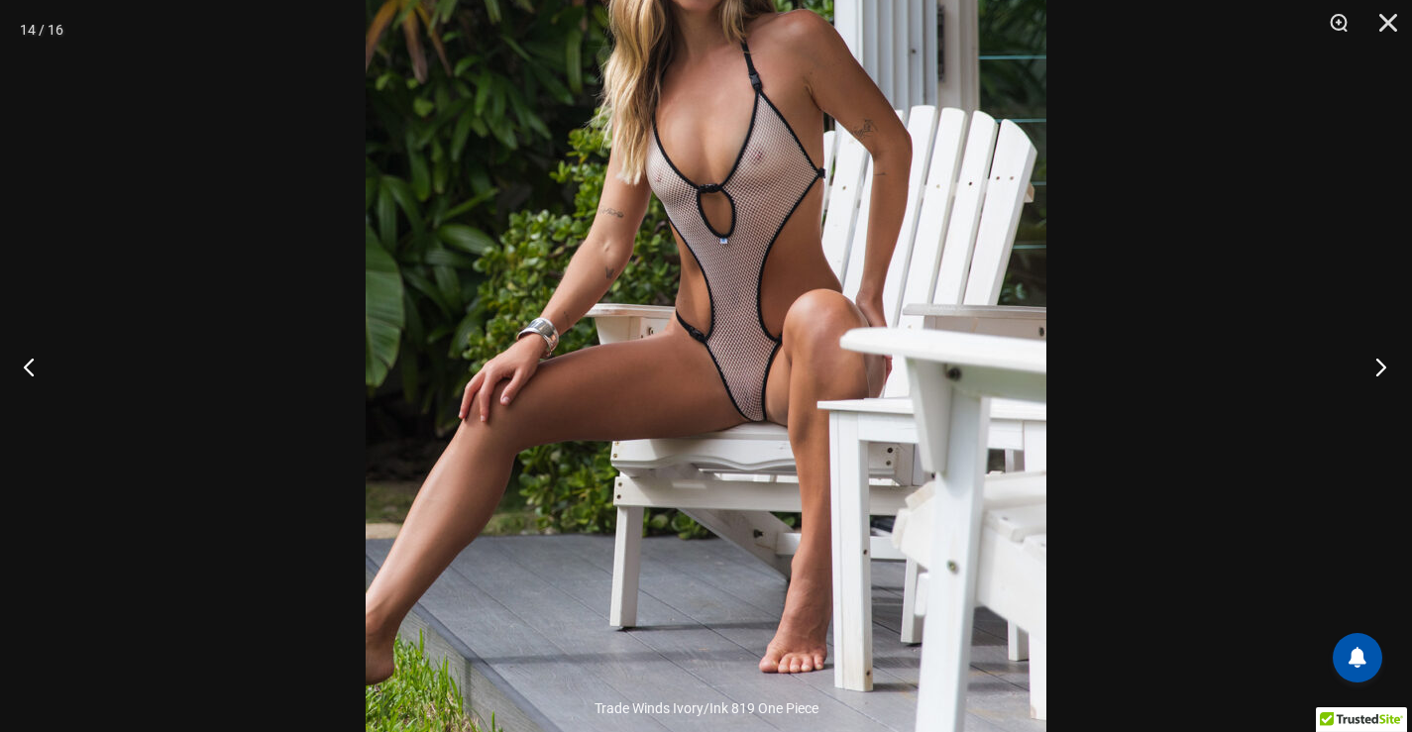
click at [1383, 356] on button "Next" at bounding box center [1374, 366] width 74 height 99
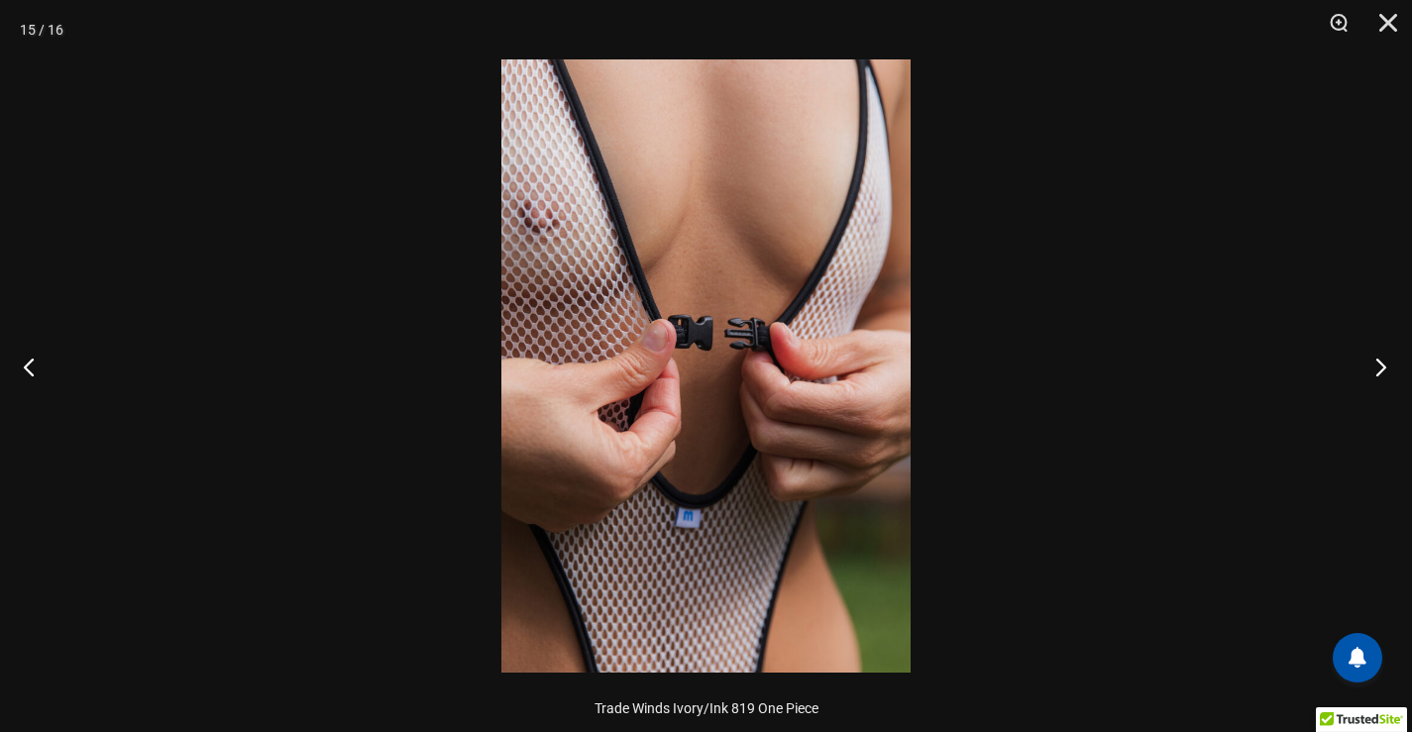
click at [1383, 356] on button "Next" at bounding box center [1374, 366] width 74 height 99
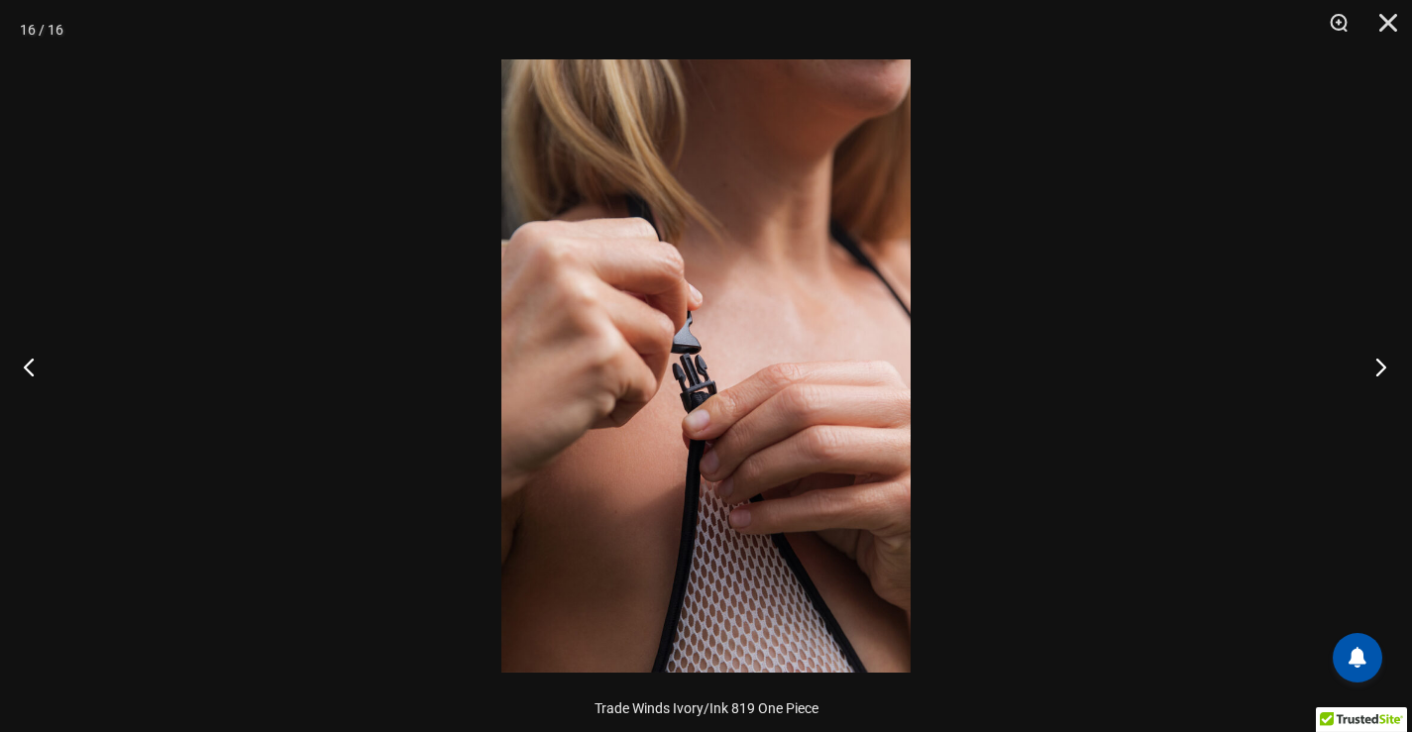
click at [1383, 356] on button "Next" at bounding box center [1374, 366] width 74 height 99
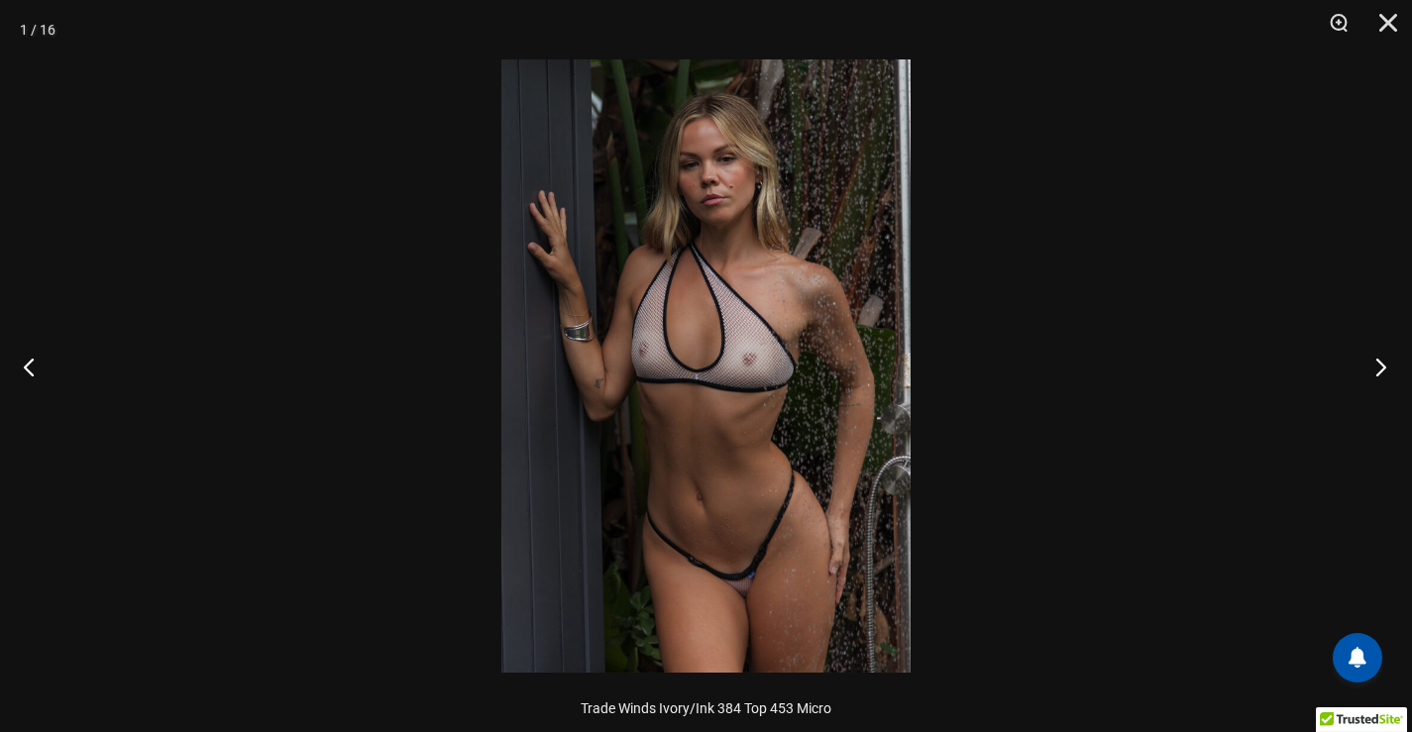
click at [1337, 341] on button "Next" at bounding box center [1374, 366] width 74 height 99
